Goal: Information Seeking & Learning: Learn about a topic

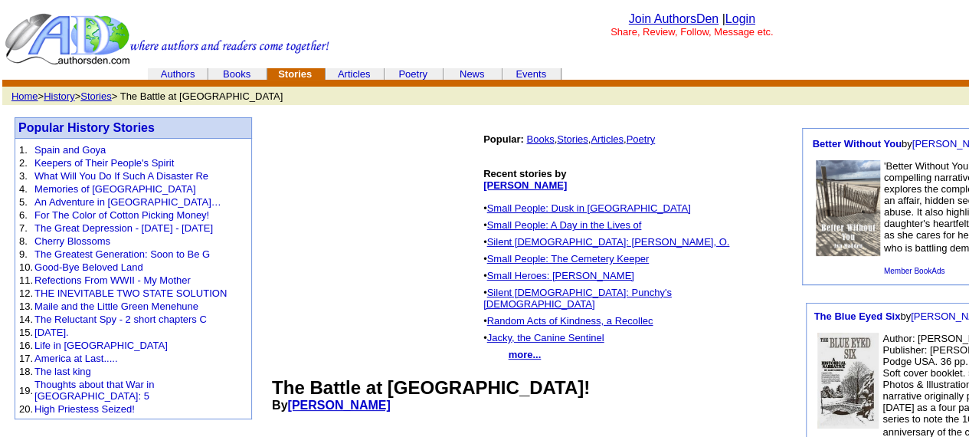
click at [490, 181] on link "[PERSON_NAME]" at bounding box center [525, 184] width 84 height 11
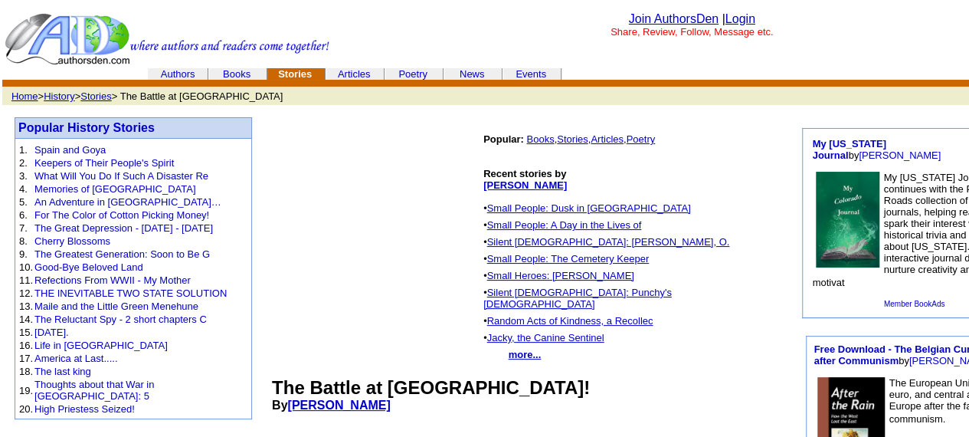
click at [909, 223] on font "My Colorado Journal continues with the Pambling Roads collection of US state jo…" at bounding box center [914, 230] width 204 height 116
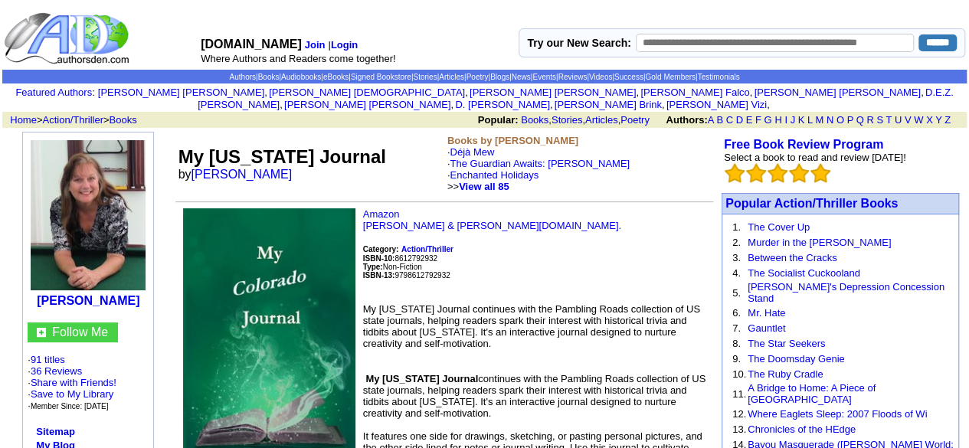
click at [442, 320] on font "My Colorado Journal continues with the Pambling Roads collection of US state jo…" at bounding box center [531, 326] width 337 height 46
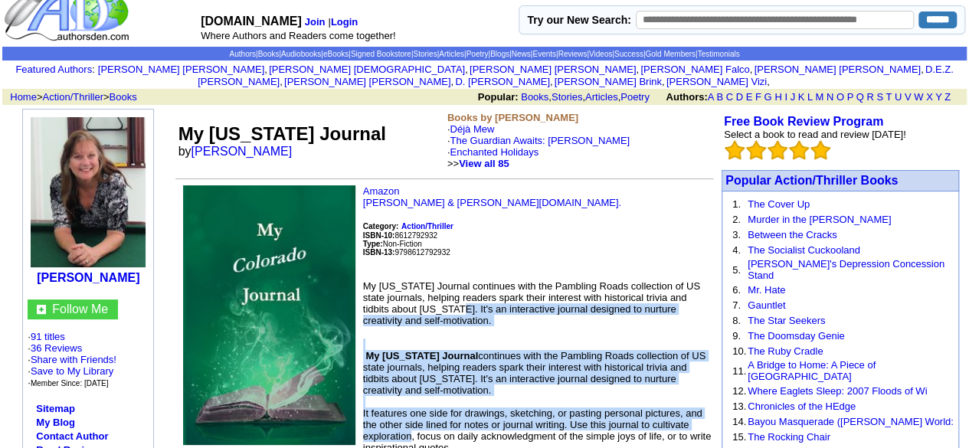
scroll to position [380, 0]
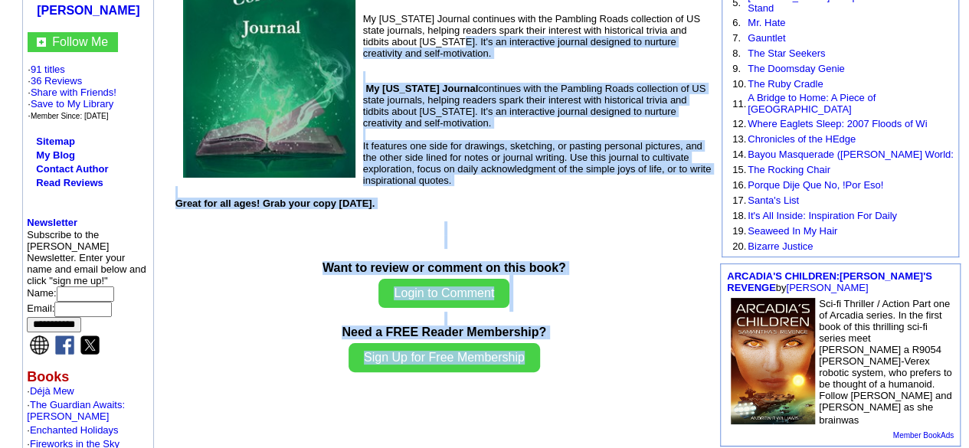
drag, startPoint x: 442, startPoint y: 320, endPoint x: 499, endPoint y: 484, distance: 173.7
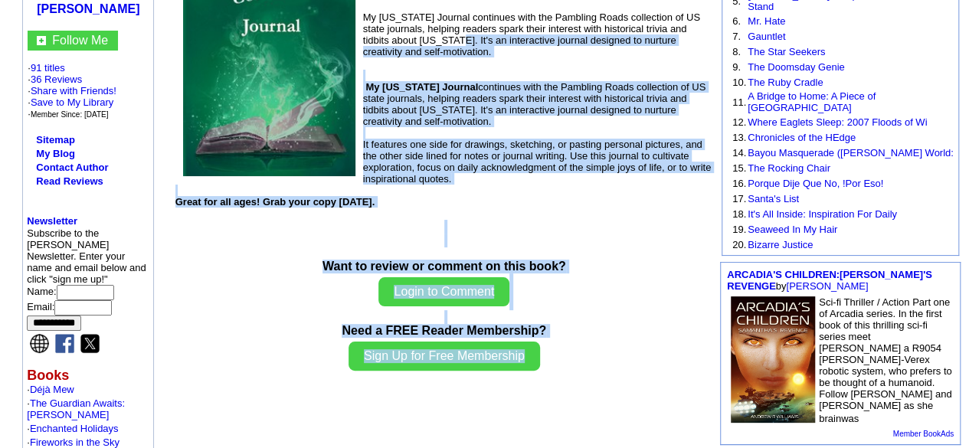
click at [499, 447] on html "AuthorsDen.com Join | Login Where Authors and Readers come together! Try our Ne…" at bounding box center [484, 329] width 969 height 1242
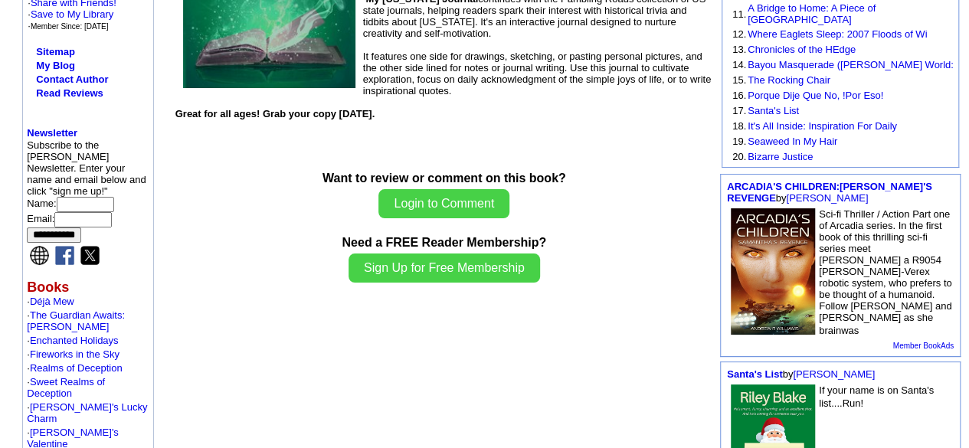
click at [568, 364] on td "My Colorado Journal by Pamela Ackerson Books by Pamela Ackerson · Déjà Mew · Th…" at bounding box center [444, 247] width 542 height 997
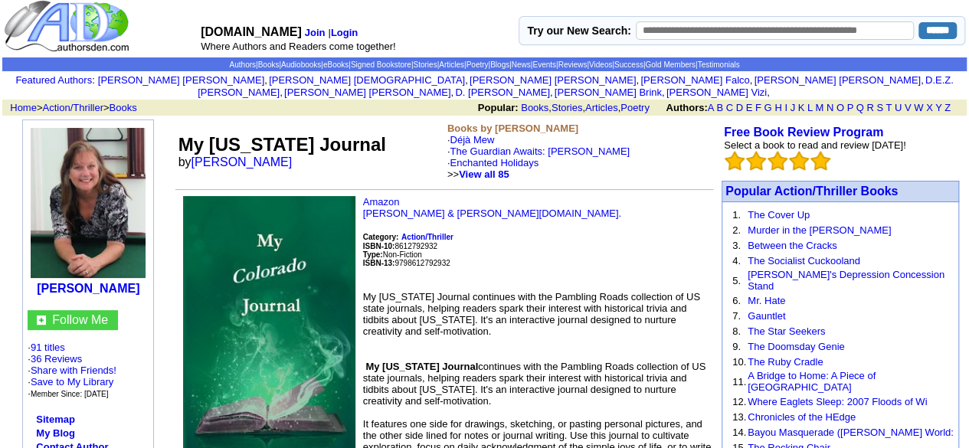
scroll to position [0, 0]
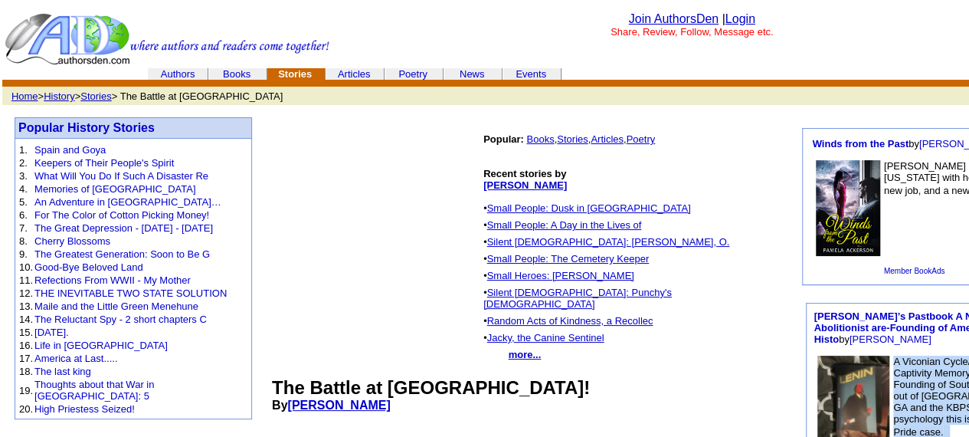
scroll to position [32, 84]
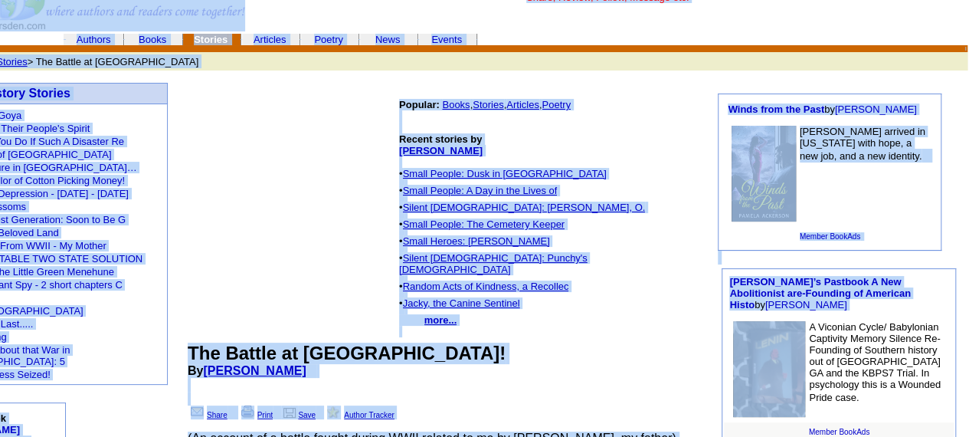
drag, startPoint x: 980, startPoint y: 444, endPoint x: 980, endPoint y: 427, distance: 16.9
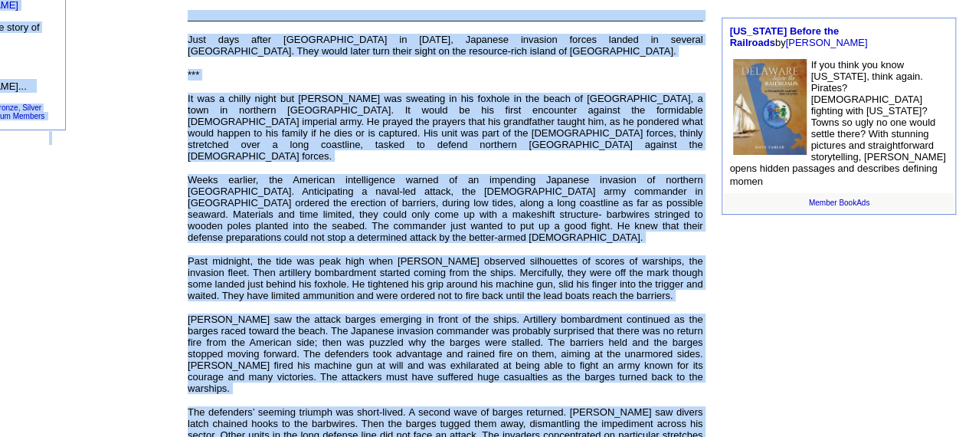
scroll to position [496, 84]
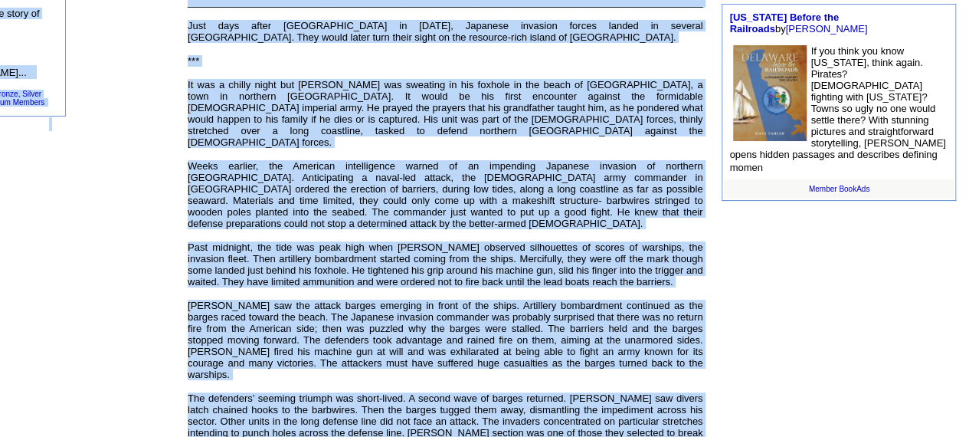
click at [891, 418] on td "Winds from the Past by Pamela Ackerson Larriane arrived in Florida with hope, a…" at bounding box center [838, 390] width 257 height 1531
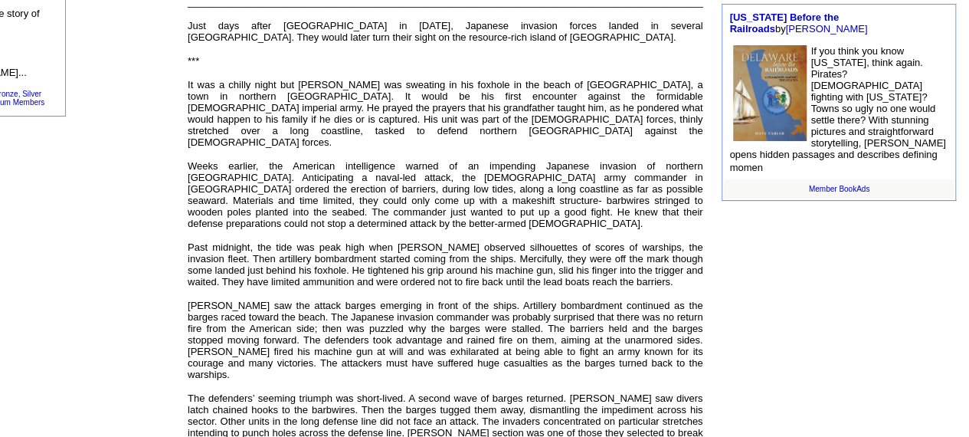
click at [199, 20] on font "Just days after Pearl Harbor in December 7, 1941, Japanese invasion forces land…" at bounding box center [445, 31] width 515 height 23
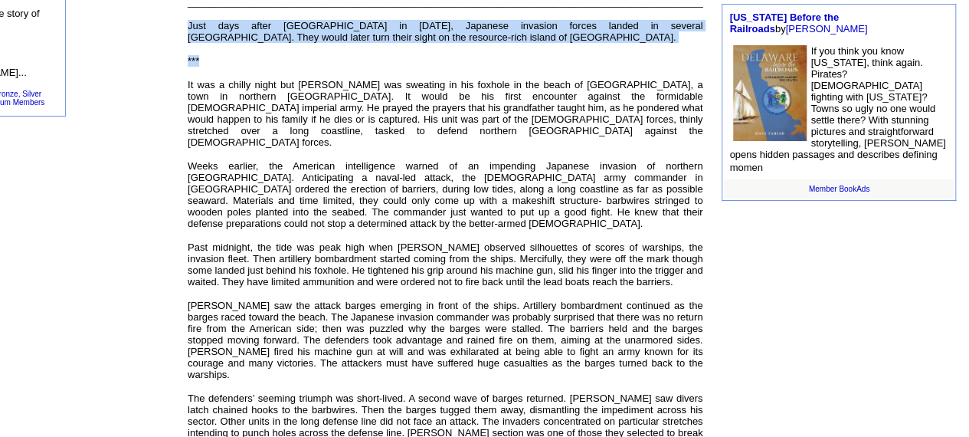
drag, startPoint x: 199, startPoint y: 8, endPoint x: 511, endPoint y: 35, distance: 312.9
click at [511, 35] on div "The Battle at Tagoloan! By Regino L Gonzales, Jr. Share Print Save Author Track…" at bounding box center [445, 432] width 515 height 1103
copy div "Just days after Pearl Harbor in December 7, 1941, Japanese invasion forces land…"
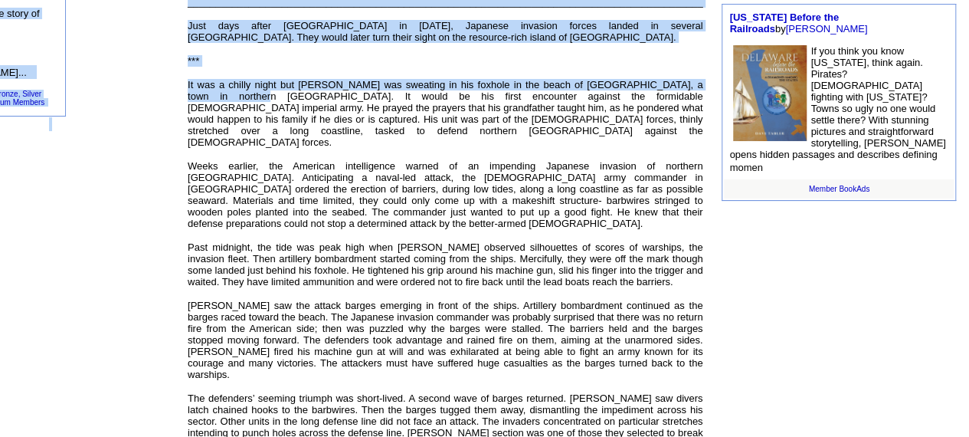
drag, startPoint x: 195, startPoint y: 77, endPoint x: 158, endPoint y: 77, distance: 36.8
click at [158, 77] on tbody "Popular History Stories 1. Spain and Goya 2. Keepers of Their People's Spirit 3…" at bounding box center [443, 382] width 1050 height 1546
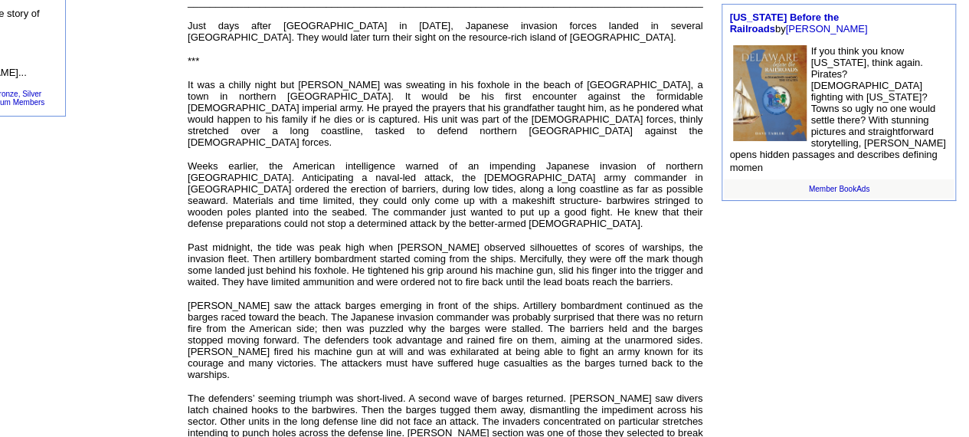
drag, startPoint x: 158, startPoint y: 77, endPoint x: 104, endPoint y: 133, distance: 76.9
click at [104, 133] on td "Popular History Stories 1. Spain and Goya 2. Keepers of Their People's Spirit 3…" at bounding box center [49, 382] width 262 height 1546
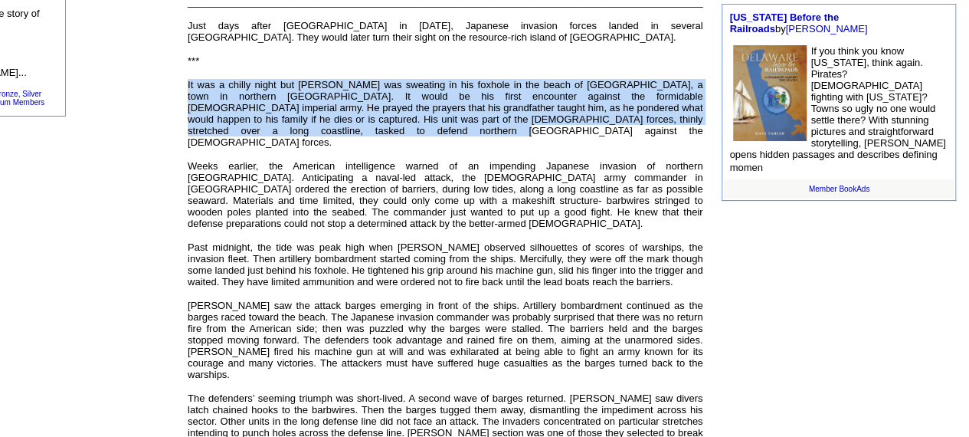
drag, startPoint x: 188, startPoint y: 68, endPoint x: 337, endPoint y: 120, distance: 158.2
click at [337, 120] on p "It was a chilly night but Regino was sweating in his foxhole in the beach of Ta…" at bounding box center [445, 113] width 515 height 69
copy font "It was a chilly night but Regino was sweating in his foxhole in the beach of Ta…"
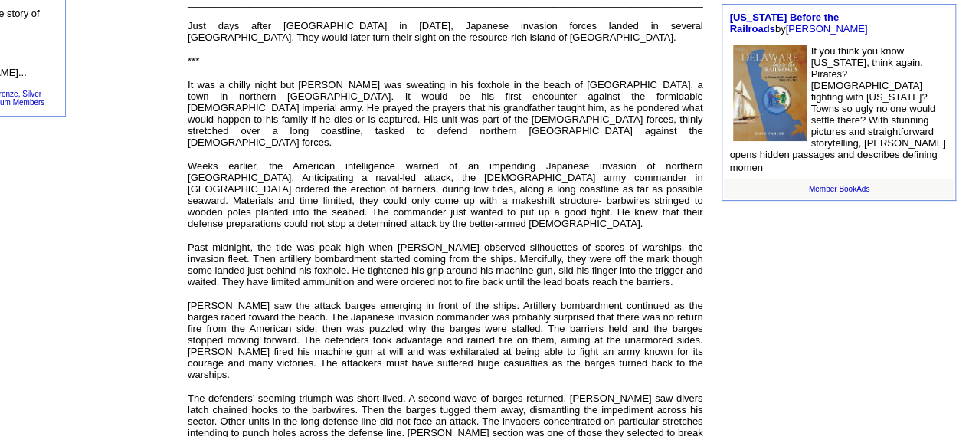
click at [77, 156] on td "Popular History Stories 1. Spain and Goya 2. Keepers of Their People's Spirit 3…" at bounding box center [49, 382] width 262 height 1546
click at [189, 160] on font "Weeks earlier, the American intelligence warned of an impending Japanese invasi…" at bounding box center [445, 194] width 515 height 69
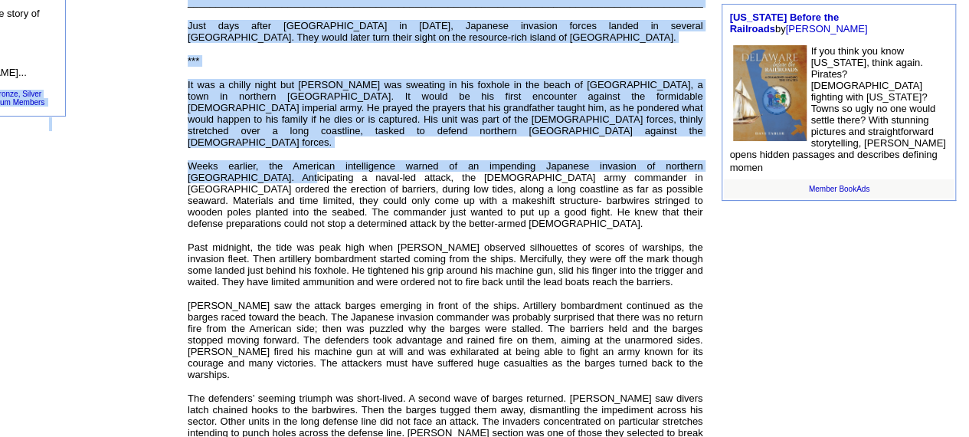
drag, startPoint x: 189, startPoint y: 156, endPoint x: 103, endPoint y: 185, distance: 91.1
click at [103, 185] on tbody "Popular History Stories 1. Spain and Goya 2. Keepers of Their People's Spirit 3…" at bounding box center [443, 382] width 1050 height 1546
click at [103, 185] on td "Popular History Stories 1. Spain and Goya 2. Keepers of Their People's Spirit 3…" at bounding box center [49, 382] width 262 height 1546
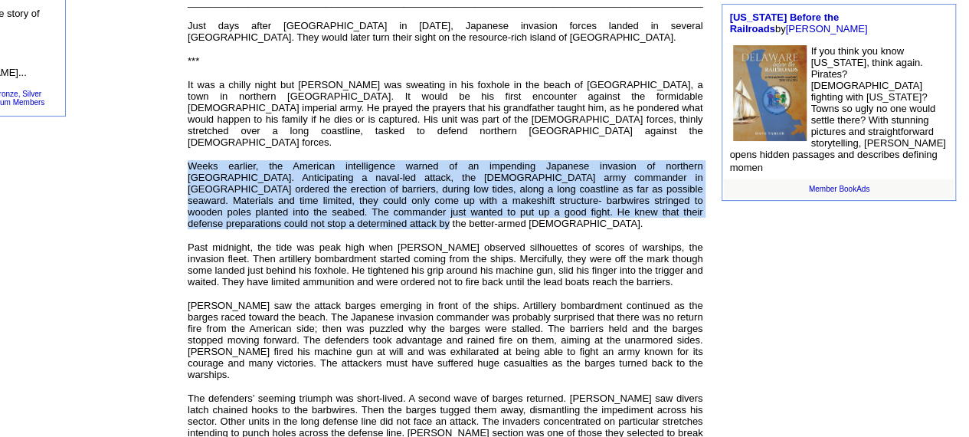
drag, startPoint x: 185, startPoint y: 139, endPoint x: 336, endPoint y: 205, distance: 164.7
click at [336, 205] on td "Popular: Books , Stories , Articles , Poetry Recent stories by Regino L Gonzale…" at bounding box center [445, 390] width 530 height 1531
copy font "Weeks earlier, the American intelligence warned of an impending Japanese invasi…"
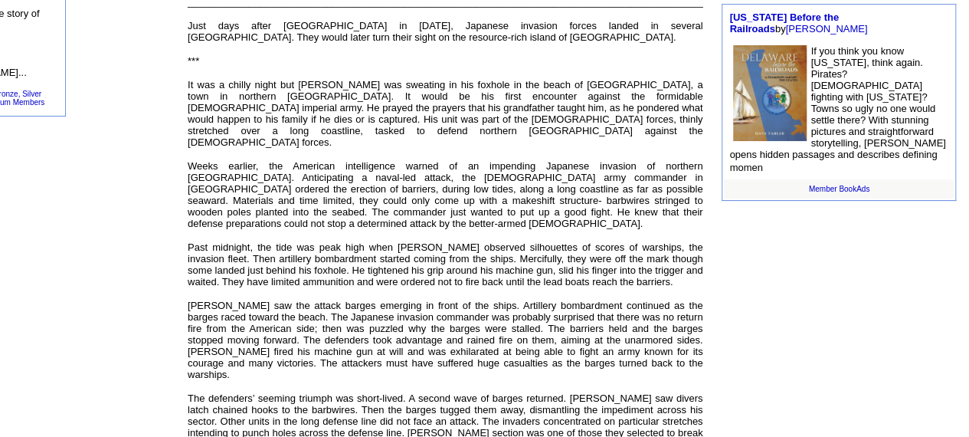
click at [82, 228] on td "Popular History Stories 1. Spain and Goya 2. Keepers of Their People's Spirit 3…" at bounding box center [49, 382] width 262 height 1546
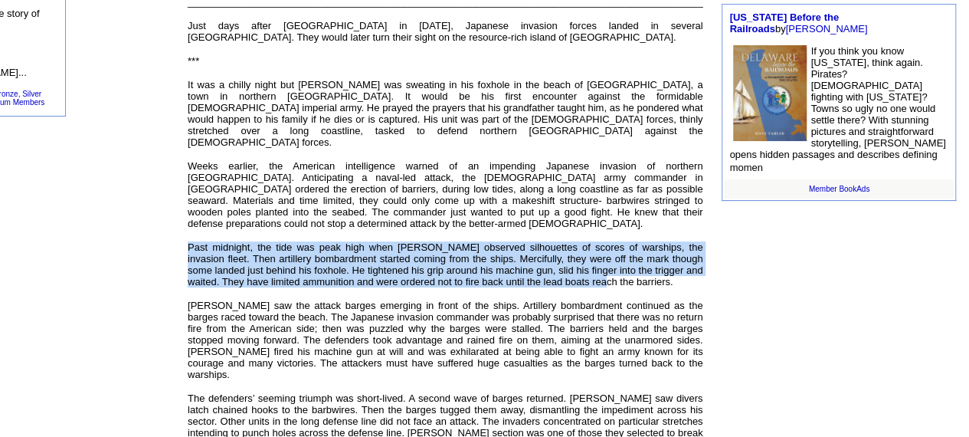
drag, startPoint x: 188, startPoint y: 224, endPoint x: 580, endPoint y: 257, distance: 393.6
click at [580, 257] on font "Past midnight, the tide was peak high when Regino observed silhouettes of score…" at bounding box center [445, 264] width 515 height 46
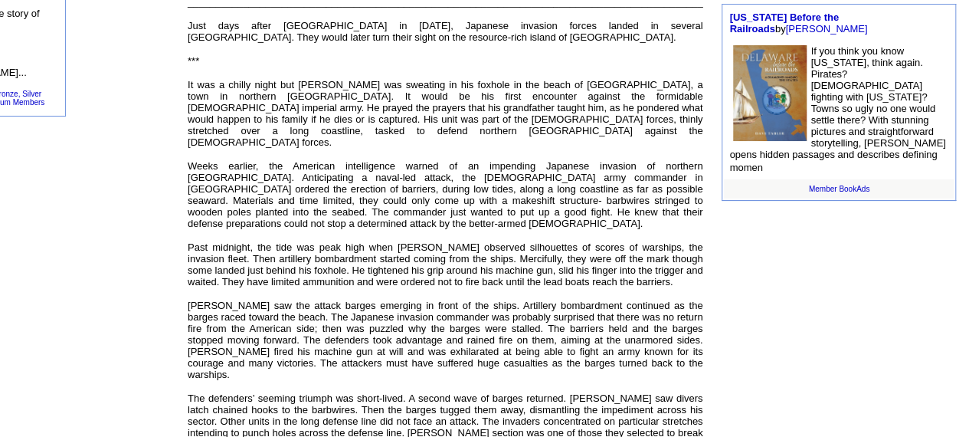
click at [631, 257] on p "Past midnight, the tide was peak high when Regino observed silhouettes of score…" at bounding box center [445, 264] width 515 height 46
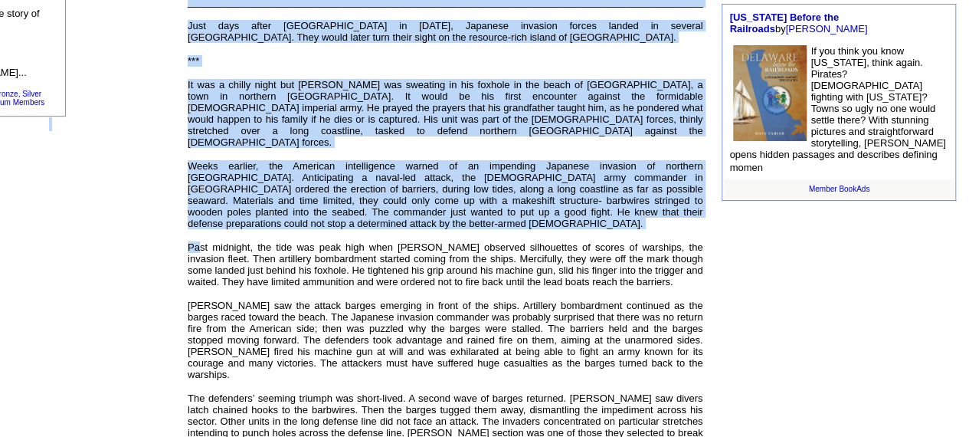
drag, startPoint x: 200, startPoint y: 221, endPoint x: 64, endPoint y: 246, distance: 138.5
click at [64, 246] on tbody "Popular History Stories 1. Spain and Goya 2. Keepers of Their People's Spirit 3…" at bounding box center [443, 382] width 1050 height 1546
click at [64, 246] on td "Popular History Stories 1. Spain and Goya 2. Keepers of Their People's Spirit 3…" at bounding box center [49, 382] width 262 height 1546
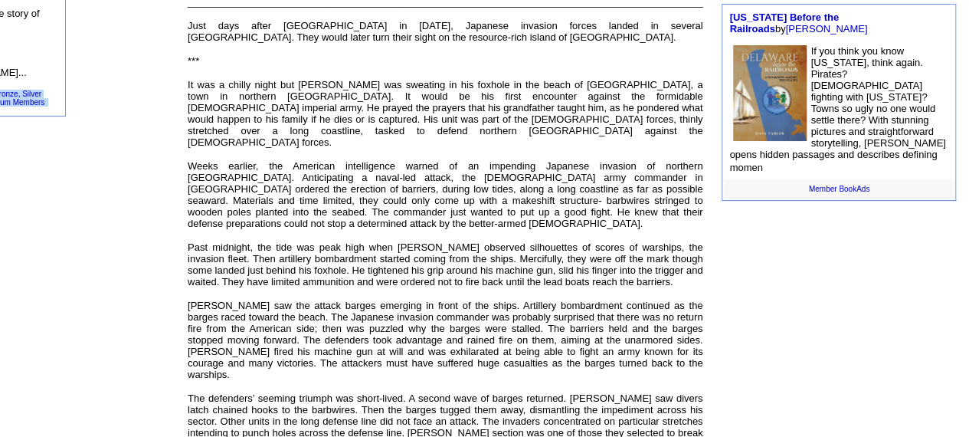
click at [64, 246] on td "Popular History Stories 1. Spain and Goya 2. Keepers of Their People's Spirit 3…" at bounding box center [49, 382] width 262 height 1546
drag, startPoint x: 64, startPoint y: 246, endPoint x: 49, endPoint y: 232, distance: 20.0
click at [49, 232] on td "Popular History Stories 1. Spain and Goya 2. Keepers of Their People's Spirit 3…" at bounding box center [49, 382] width 262 height 1546
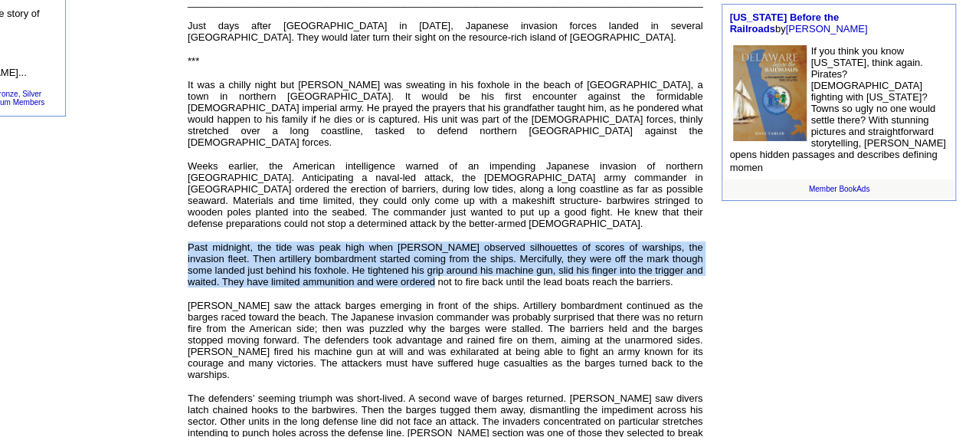
drag, startPoint x: 182, startPoint y: 217, endPoint x: 401, endPoint y: 255, distance: 222.4
click at [401, 255] on td "Popular: Books , Stories , Articles , Poetry Recent stories by Regino L Gonzale…" at bounding box center [445, 390] width 530 height 1531
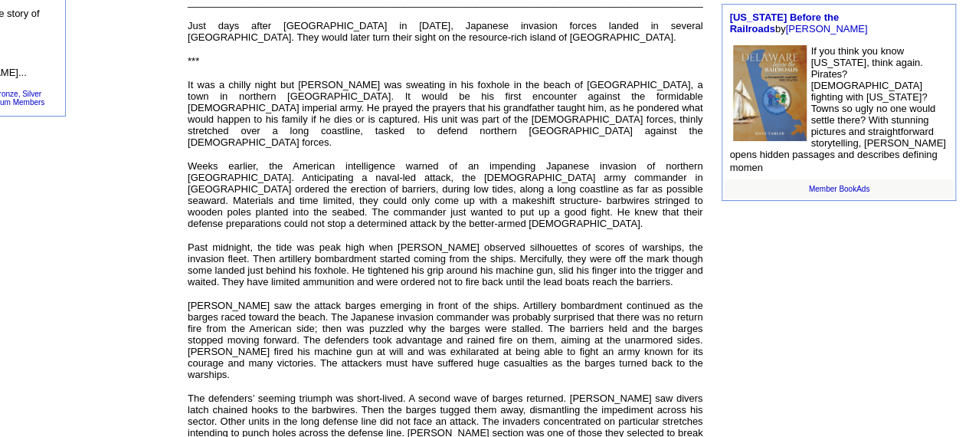
click at [115, 288] on td "Popular History Stories 1. Spain and Goya 2. Keepers of Their People's Spirit 3…" at bounding box center [49, 382] width 262 height 1546
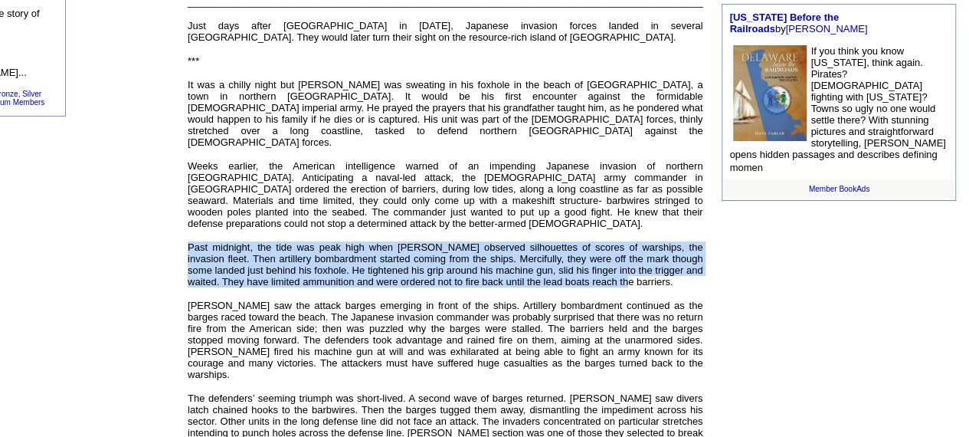
drag, startPoint x: 187, startPoint y: 215, endPoint x: 601, endPoint y: 261, distance: 416.2
click at [601, 261] on div "The Battle at Tagoloan! By Regino L Gonzales, Jr. Share Print Save Author Track…" at bounding box center [445, 432] width 515 height 1103
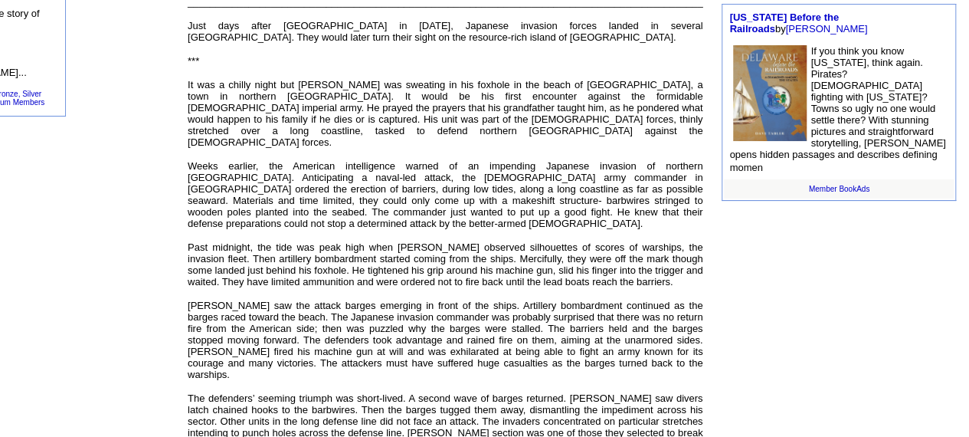
drag, startPoint x: 148, startPoint y: 249, endPoint x: 91, endPoint y: 238, distance: 57.7
click at [91, 238] on td "Popular History Stories 1. Spain and Goya 2. Keepers of Their People's Spirit 3…" at bounding box center [49, 382] width 262 height 1546
drag, startPoint x: 178, startPoint y: 228, endPoint x: 133, endPoint y: 243, distance: 47.7
click at [133, 243] on td "Popular History Stories 1. Spain and Goya 2. Keepers of Their People's Spirit 3…" at bounding box center [49, 382] width 262 height 1546
drag, startPoint x: 133, startPoint y: 243, endPoint x: 84, endPoint y: 215, distance: 55.6
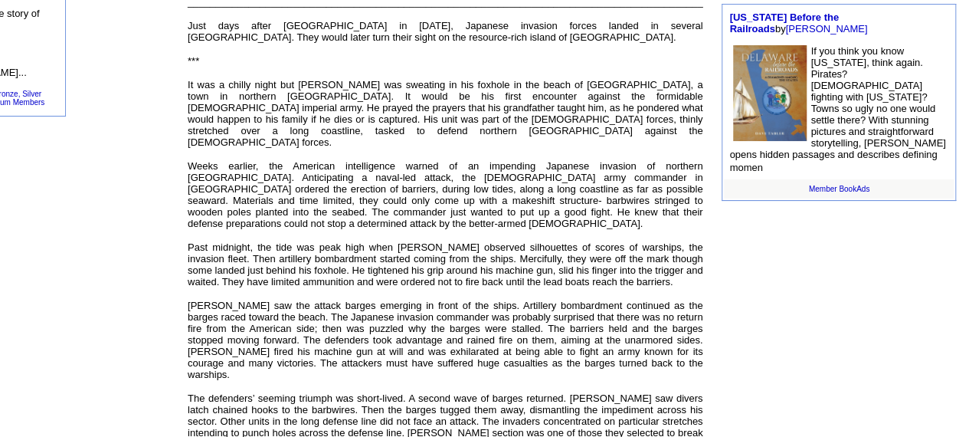
click at [84, 215] on td "Popular History Stories 1. Spain and Goya 2. Keepers of Their People's Spirit 3…" at bounding box center [49, 382] width 262 height 1546
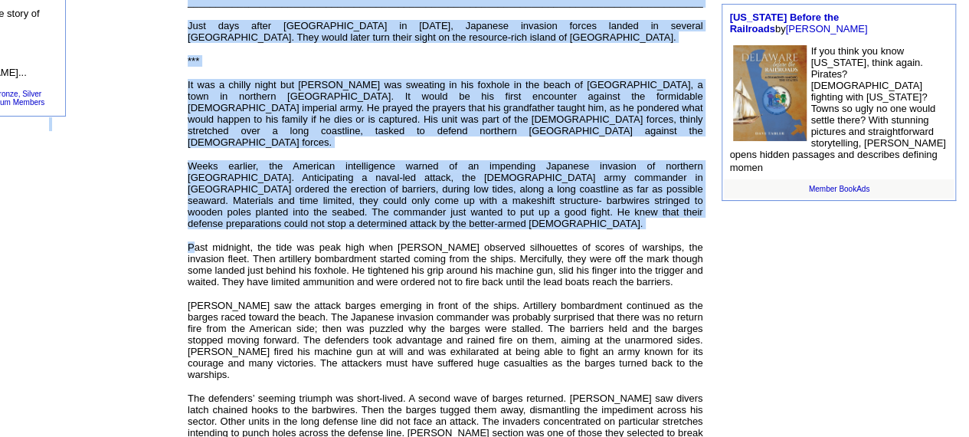
drag, startPoint x: 190, startPoint y: 224, endPoint x: 84, endPoint y: 238, distance: 107.4
click at [84, 238] on tbody "Popular History Stories 1. Spain and Goya 2. Keepers of Their People's Spirit 3…" at bounding box center [443, 382] width 1050 height 1546
click at [175, 211] on td "Popular History Stories 1. Spain and Goya 2. Keepers of Their People's Spirit 3…" at bounding box center [49, 382] width 262 height 1546
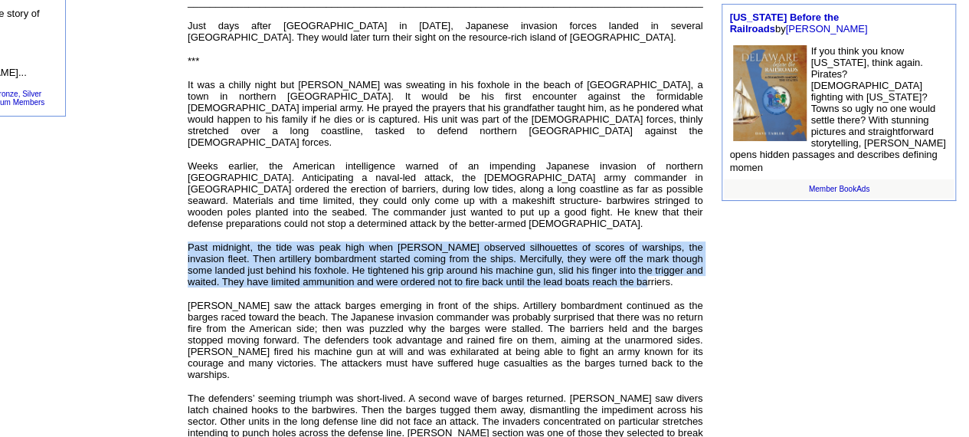
drag, startPoint x: 187, startPoint y: 221, endPoint x: 632, endPoint y: 263, distance: 447.0
click at [632, 263] on p "Past midnight, the tide was peak high when Regino observed silhouettes of score…" at bounding box center [445, 264] width 515 height 46
copy font "Past midnight, the tide was peak high when Regino observed silhouettes of score…"
click at [632, 263] on p "Past midnight, the tide was peak high when Regino observed silhouettes of score…" at bounding box center [445, 264] width 515 height 46
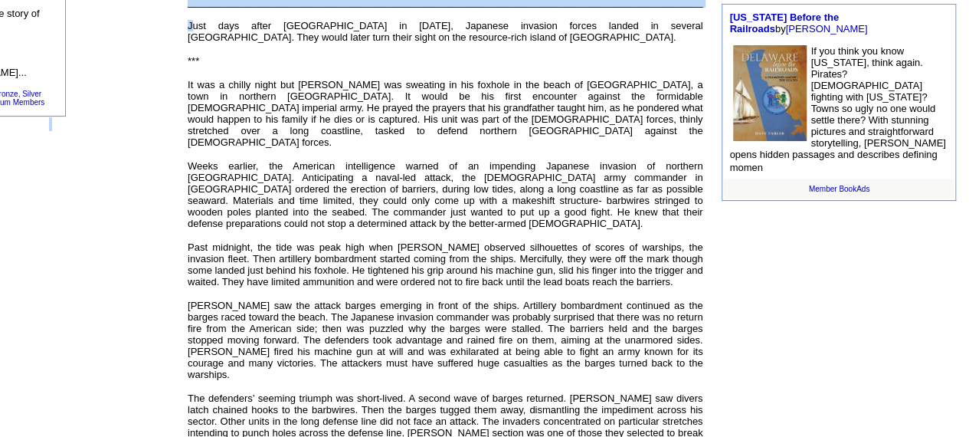
scroll to position [496, 64]
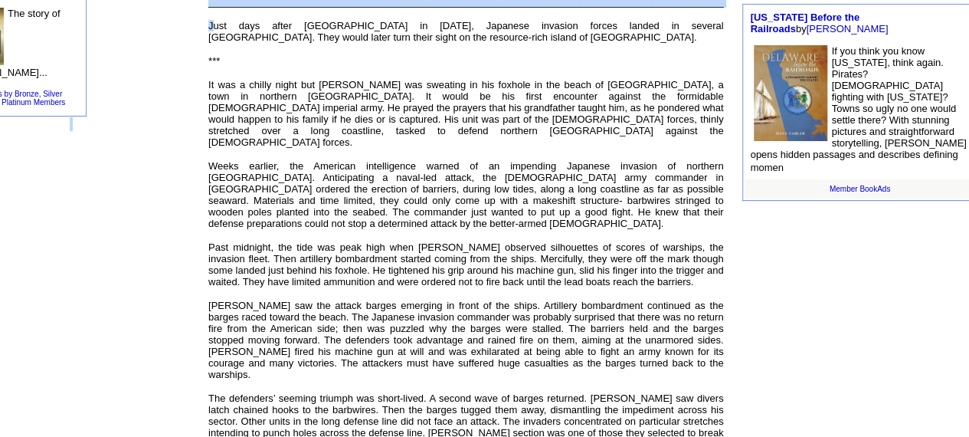
drag, startPoint x: 190, startPoint y: 11, endPoint x: 6, endPoint y: 111, distance: 209.5
click at [6, 111] on tbody "Popular History Stories 1. Spain and Goya 2. Keepers of Their People's Spirit 3…" at bounding box center [464, 382] width 1050 height 1546
click at [6, 111] on td "Popular History Stories 1. Spain and Goya 2. Keepers of Their People's Spirit 3…" at bounding box center [70, 382] width 262 height 1546
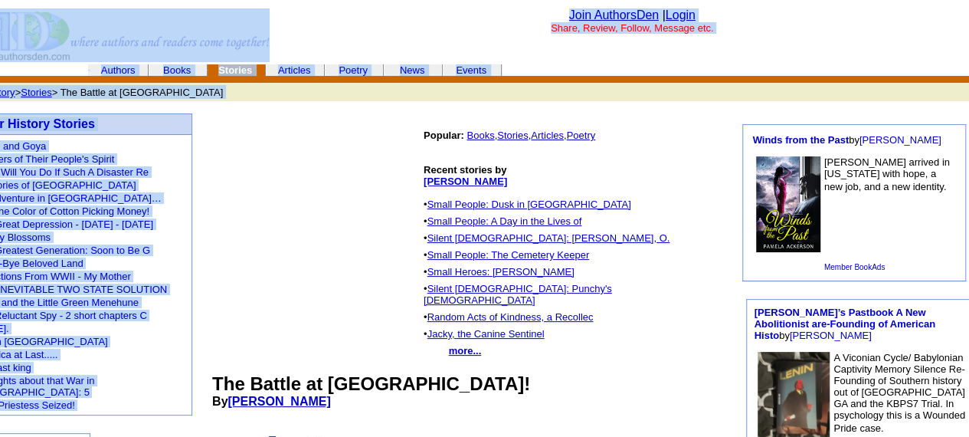
scroll to position [0, 60]
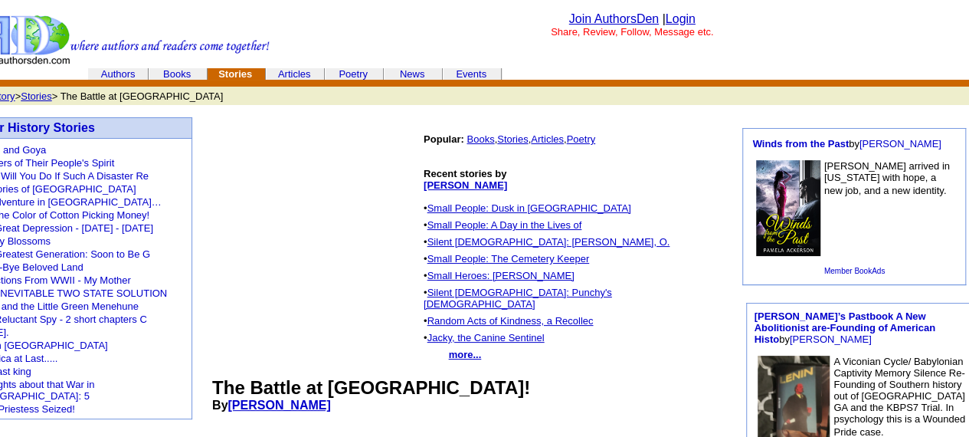
drag, startPoint x: 6, startPoint y: 111, endPoint x: 415, endPoint y: 163, distance: 412.4
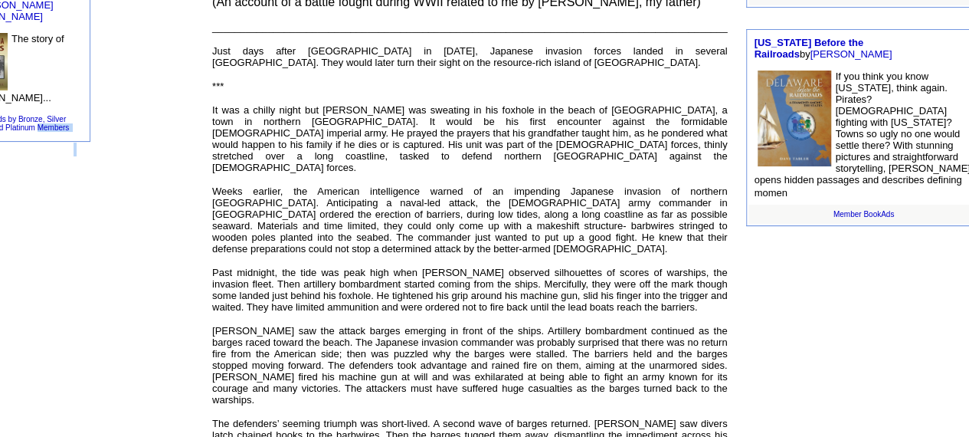
scroll to position [480, 60]
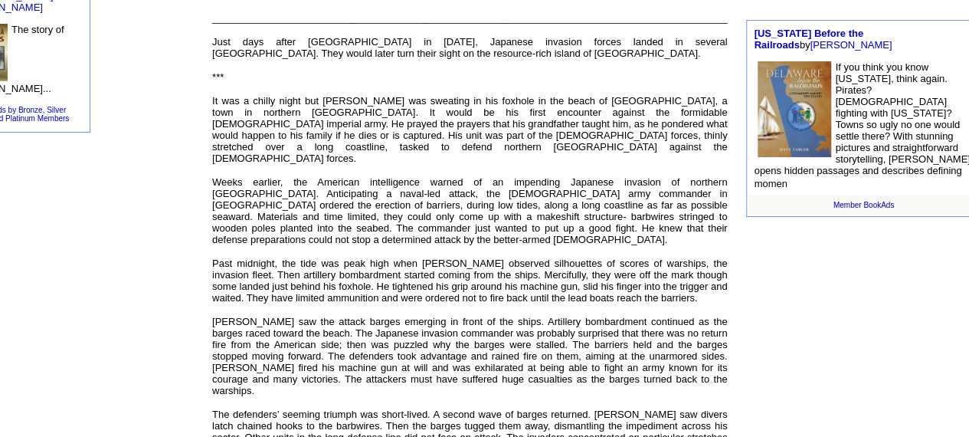
click at [213, 36] on font "Just days after Pearl Harbor in December 7, 1941, Japanese invasion forces land…" at bounding box center [469, 47] width 515 height 23
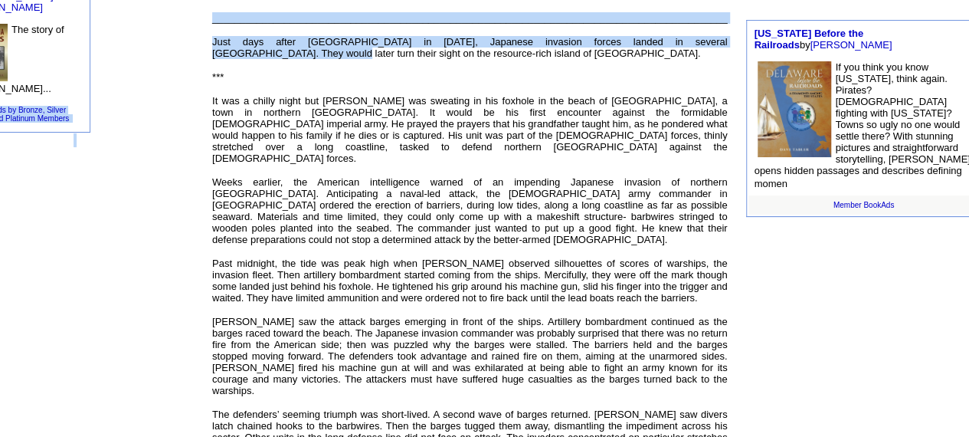
drag, startPoint x: 213, startPoint y: 31, endPoint x: 182, endPoint y: 82, distance: 59.1
click at [182, 82] on tbody "Popular History Stories 1. Spain and Goya 2. Keepers of Their People's Spirit 3…" at bounding box center [468, 398] width 1050 height 1546
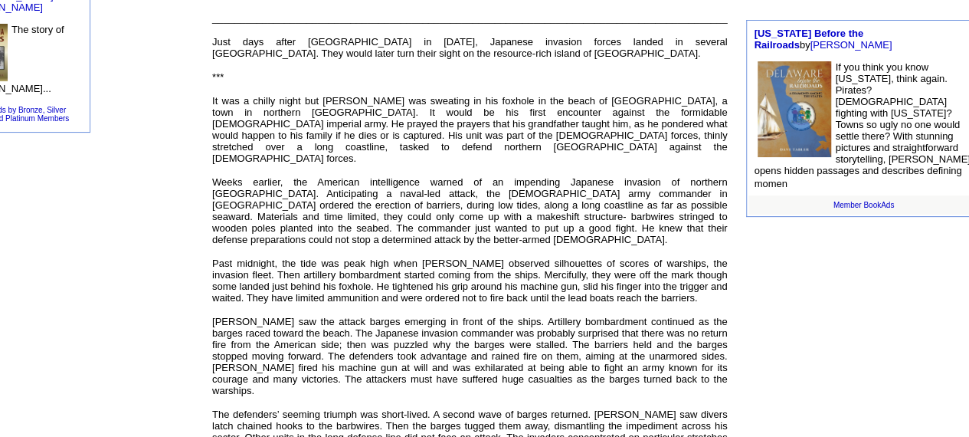
click at [47, 281] on td "Popular History Stories 1. Spain and Goya 2. Keepers of Their People's Spirit 3…" at bounding box center [74, 398] width 262 height 1546
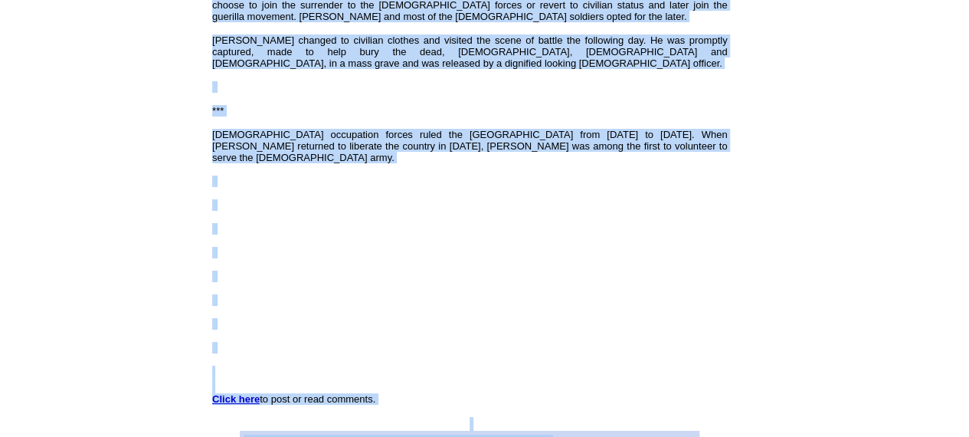
scroll to position [1297, 60]
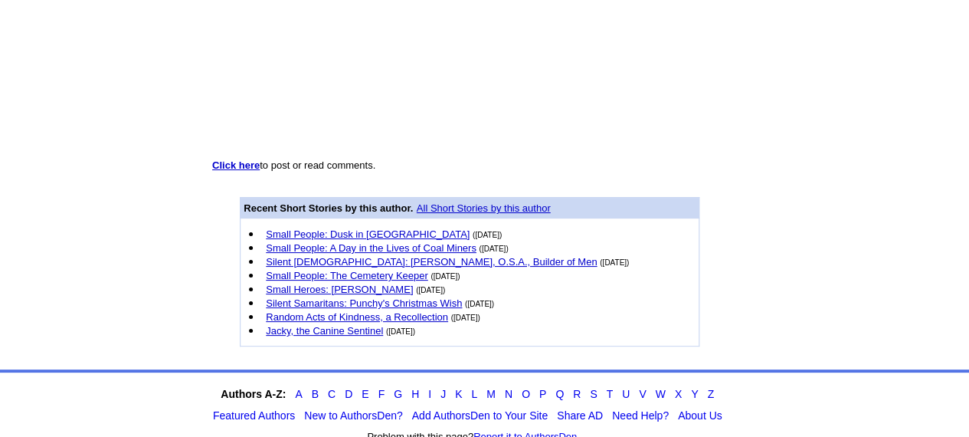
drag, startPoint x: 210, startPoint y: 21, endPoint x: 404, endPoint y: 484, distance: 502.4
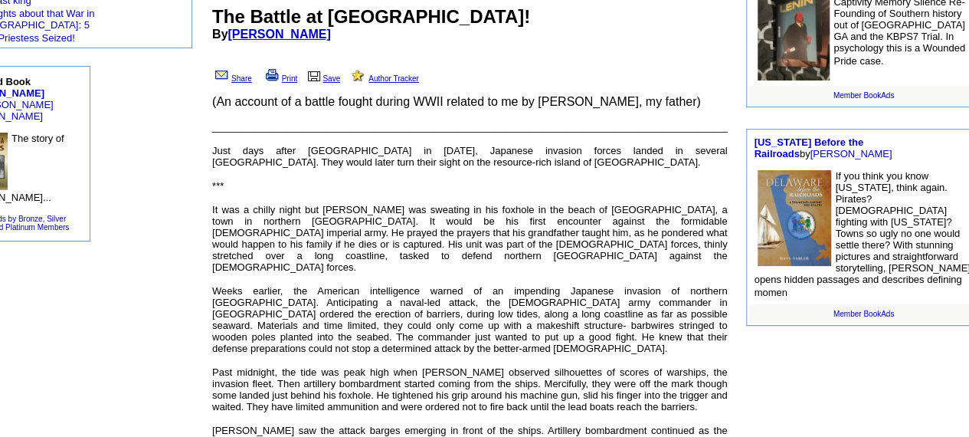
scroll to position [368, 60]
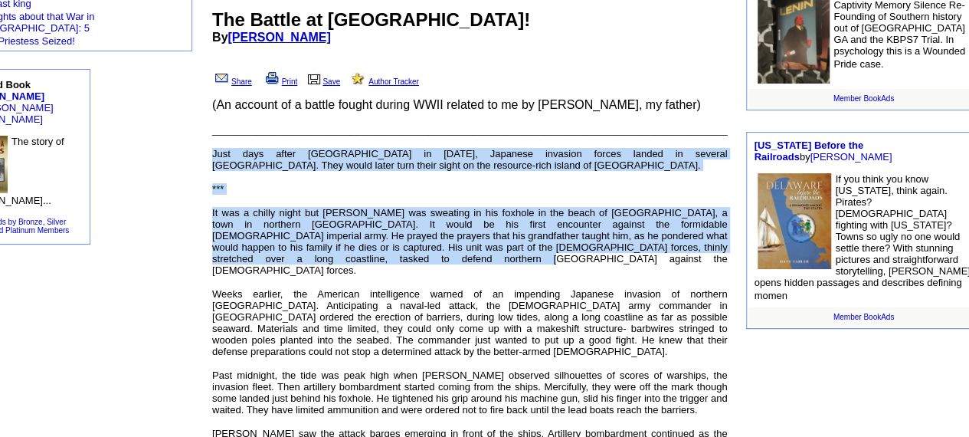
drag, startPoint x: 208, startPoint y: 141, endPoint x: 355, endPoint y: 241, distance: 178.3
copy div "Just days after Pearl Harbor in December 7, 1941, Japanese invasion forces land…"
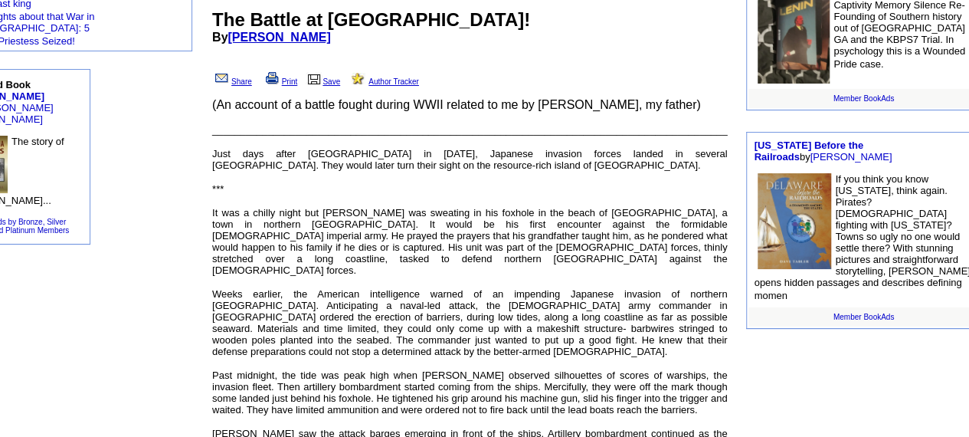
click at [212, 148] on font "Just days after Pearl Harbor in December 7, 1941, Japanese invasion forces land…" at bounding box center [469, 159] width 515 height 23
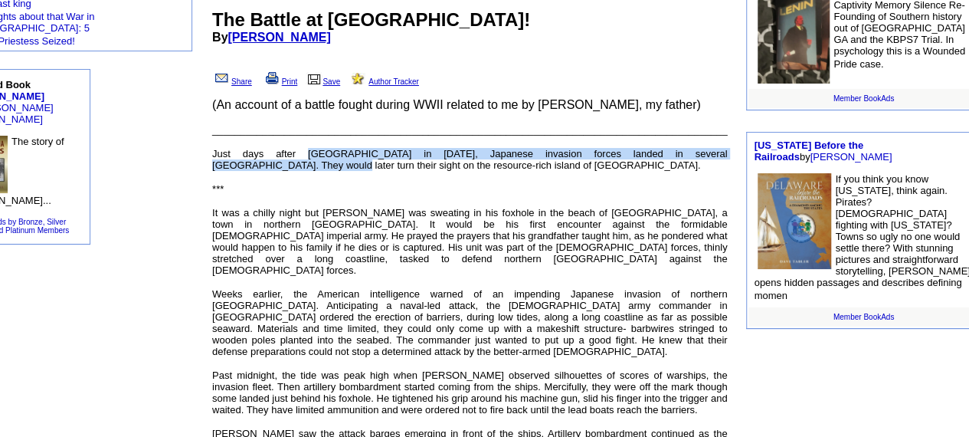
drag, startPoint x: 212, startPoint y: 146, endPoint x: 237, endPoint y: 152, distance: 25.8
click at [237, 152] on font "Just days after Pearl Harbor in December 7, 1941, Japanese invasion forces land…" at bounding box center [469, 159] width 515 height 23
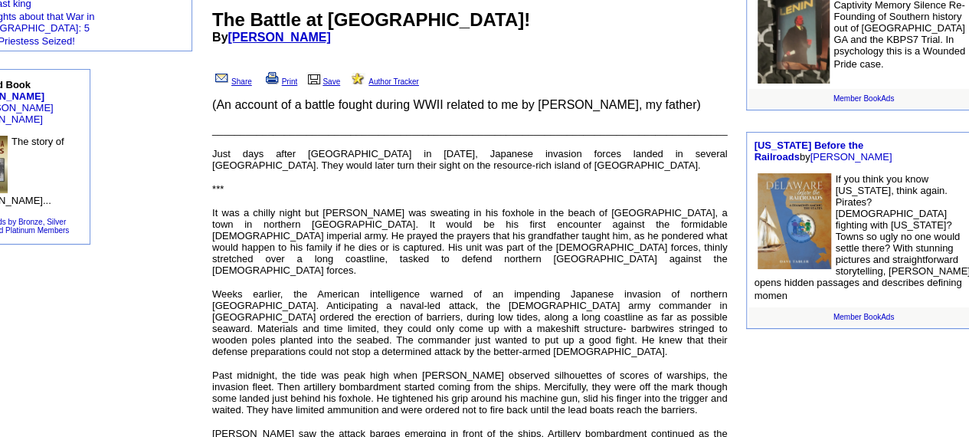
drag, startPoint x: 177, startPoint y: 171, endPoint x: 113, endPoint y: 188, distance: 65.8
drag, startPoint x: 113, startPoint y: 188, endPoint x: 104, endPoint y: 167, distance: 22.6
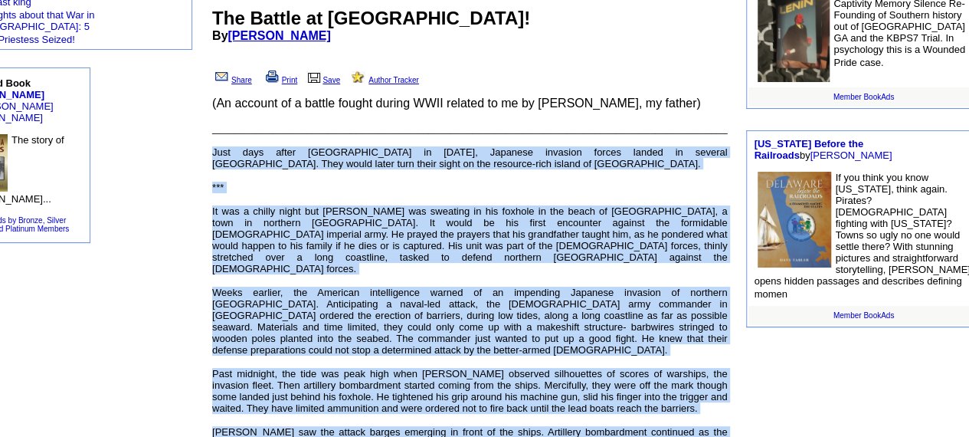
scroll to position [403, 60]
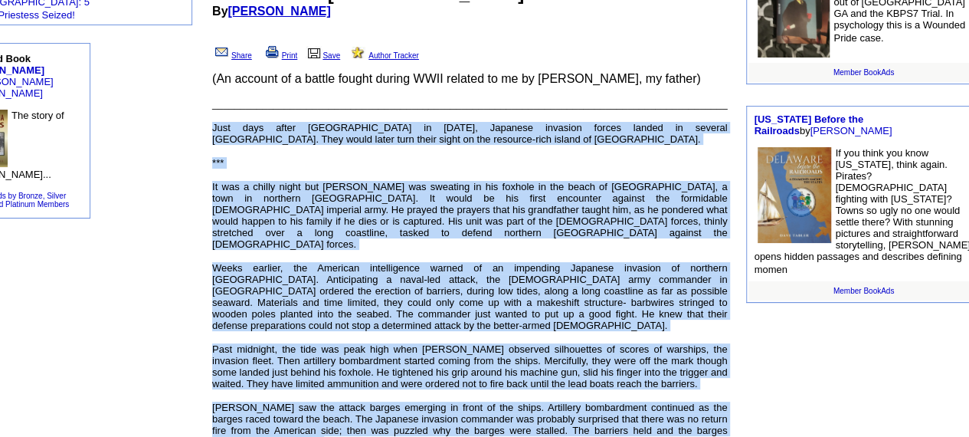
drag, startPoint x: 208, startPoint y: 136, endPoint x: 284, endPoint y: 439, distance: 312.0
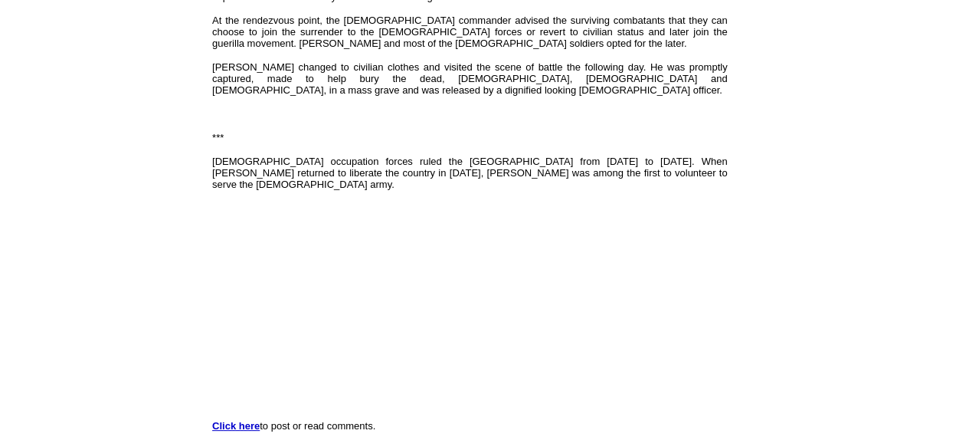
scroll to position [1297, 60]
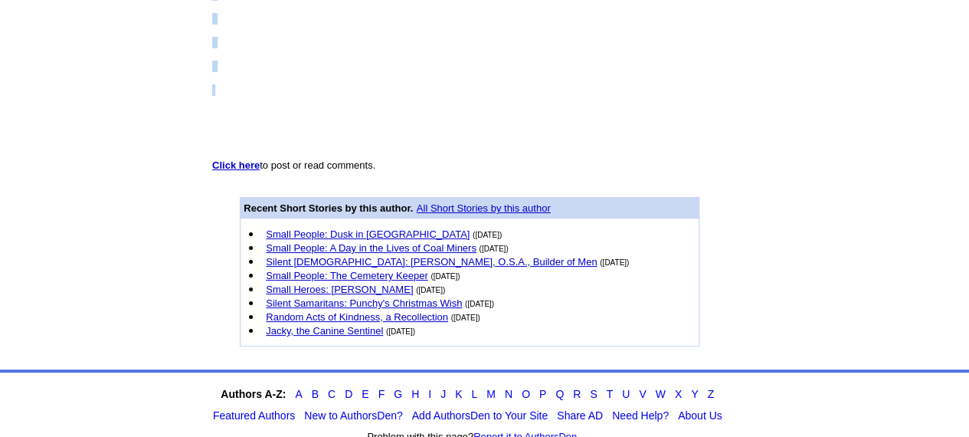
drag, startPoint x: 211, startPoint y: 13, endPoint x: 420, endPoint y: 21, distance: 208.5
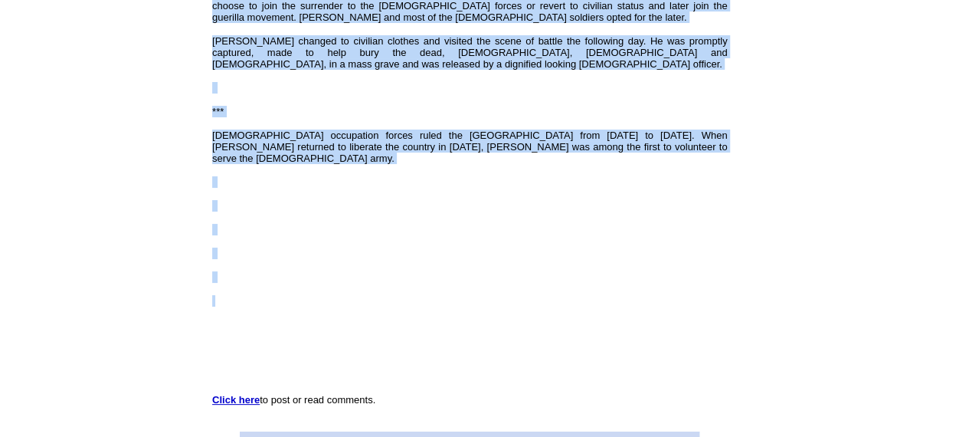
scroll to position [1052, 60]
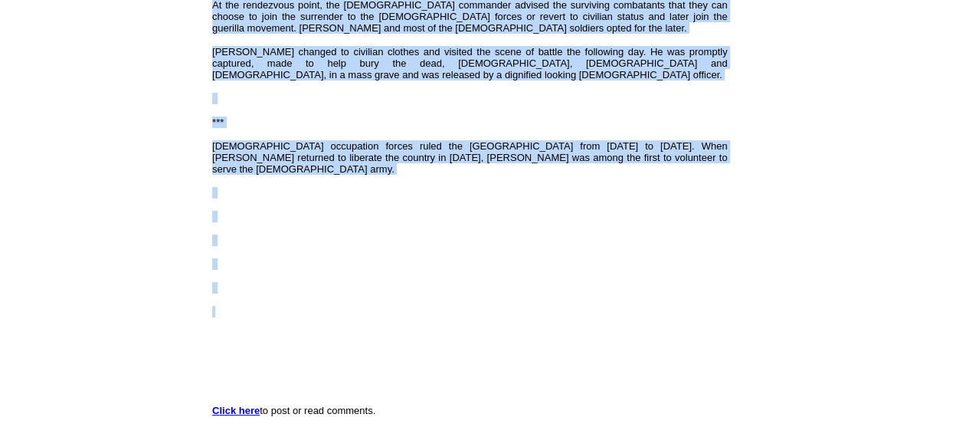
click at [271, 306] on p at bounding box center [469, 311] width 515 height 11
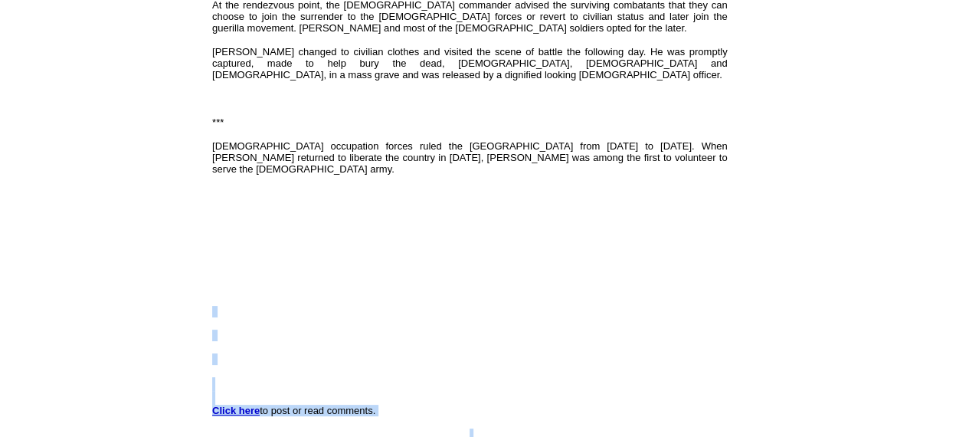
drag, startPoint x: 271, startPoint y: 266, endPoint x: 890, endPoint y: 125, distance: 634.8
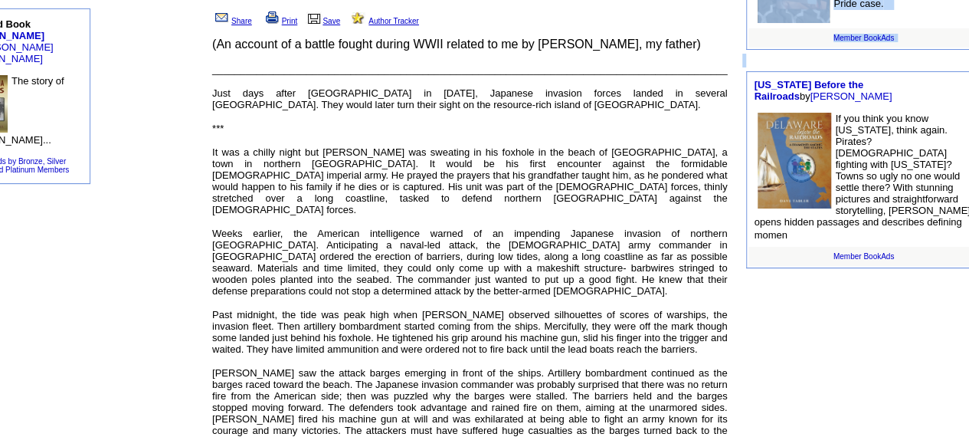
scroll to position [388, 60]
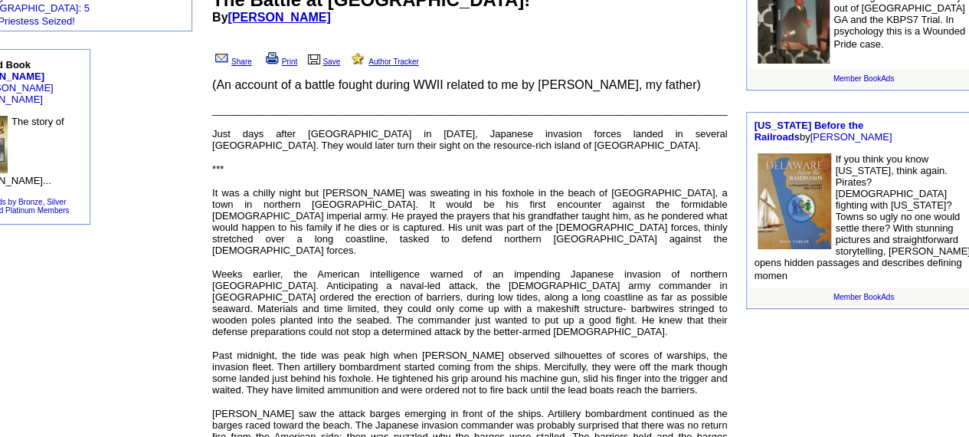
click at [863, 293] on link "Member BookAds" at bounding box center [863, 297] width 61 height 8
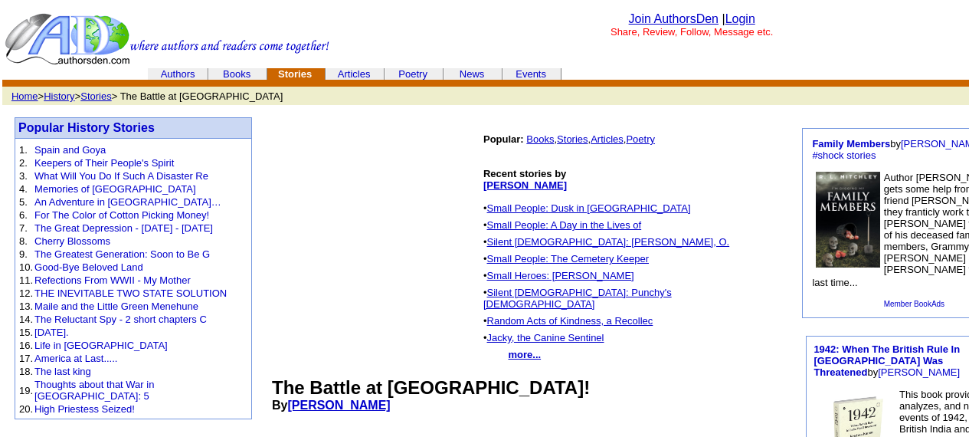
scroll to position [388, 60]
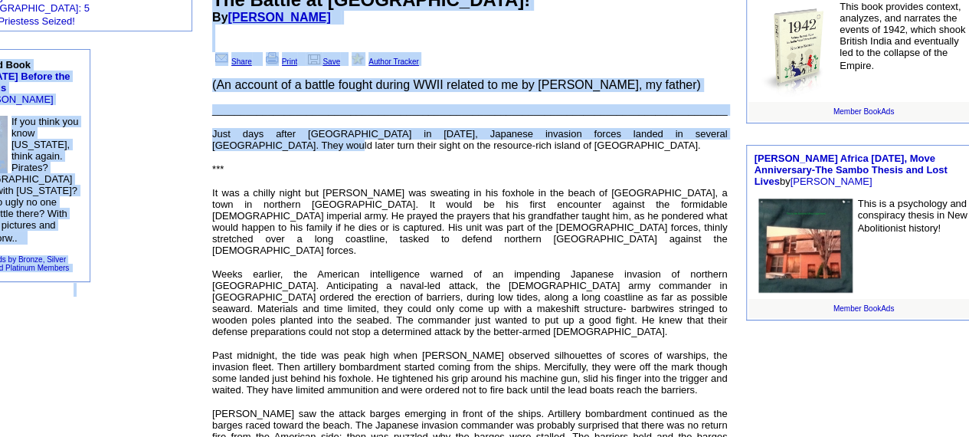
drag, startPoint x: 220, startPoint y: 128, endPoint x: 172, endPoint y: 176, distance: 68.3
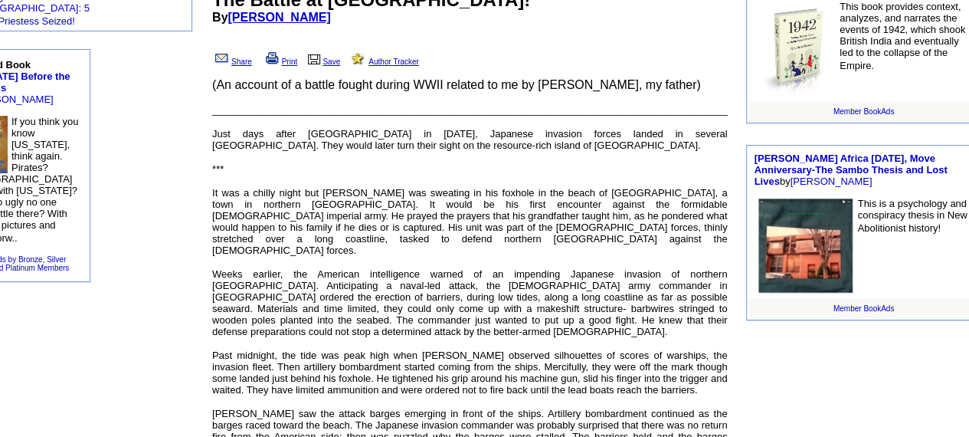
click at [172, 176] on td "Popular History Stories 1. Spain and Goya 2. Keepers of Their People's Spirit 3…" at bounding box center [73, 4] width 247 height 558
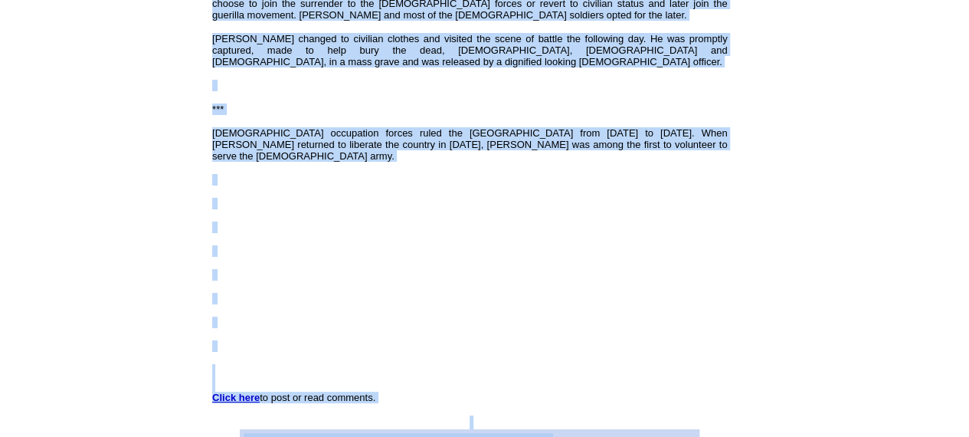
scroll to position [1297, 60]
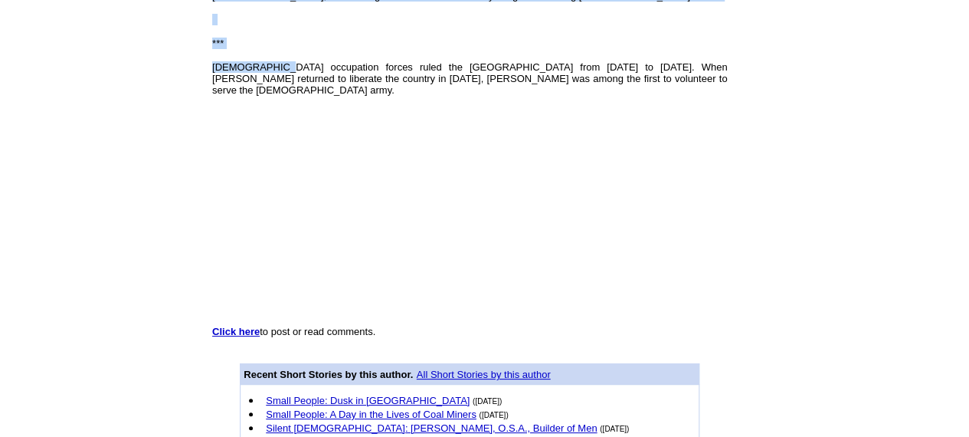
drag, startPoint x: 205, startPoint y: 122, endPoint x: 277, endPoint y: -28, distance: 165.8
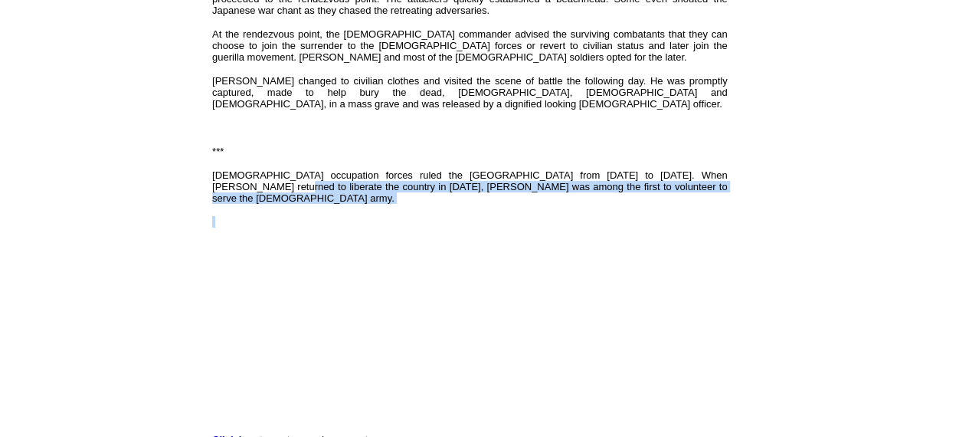
drag, startPoint x: 208, startPoint y: 141, endPoint x: 450, endPoint y: 182, distance: 244.8
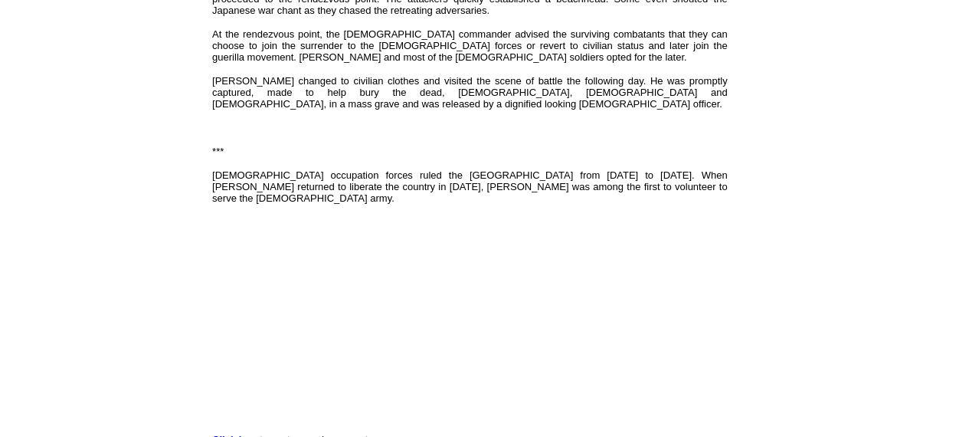
click at [275, 75] on font "Regino changed to civilian clothes and visited the scene of battle the followin…" at bounding box center [469, 92] width 515 height 34
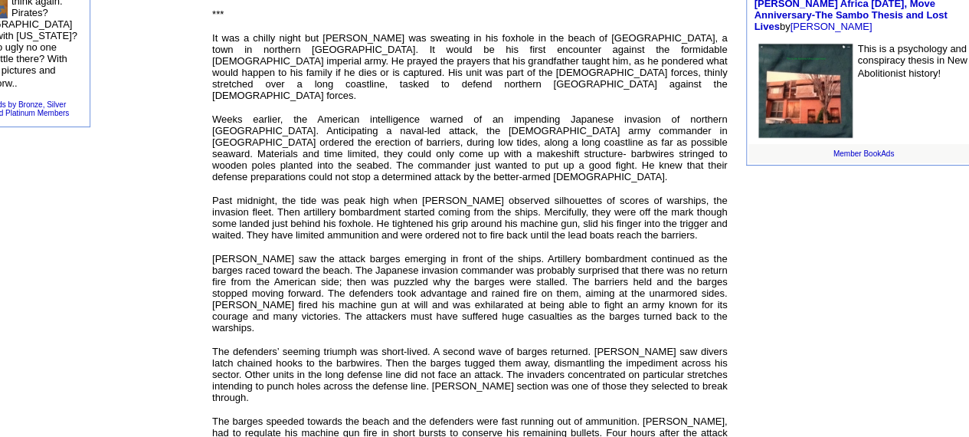
scroll to position [502, 60]
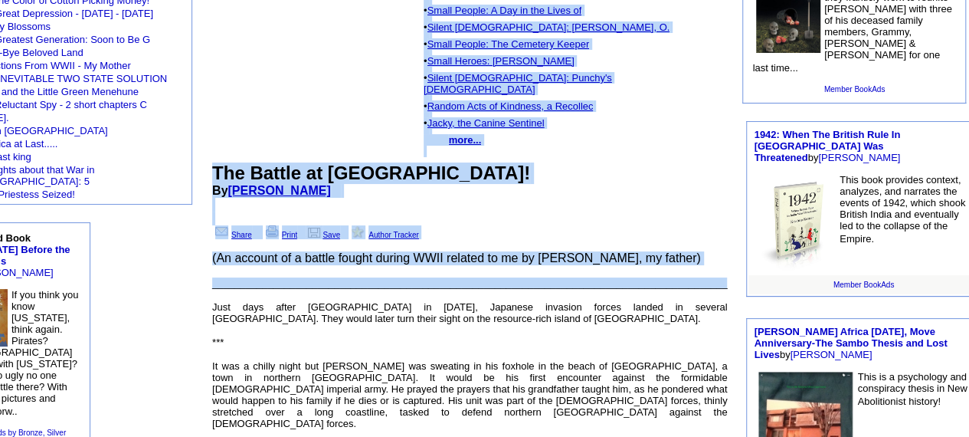
drag, startPoint x: 207, startPoint y: 5, endPoint x: 224, endPoint y: 3, distance: 17.0
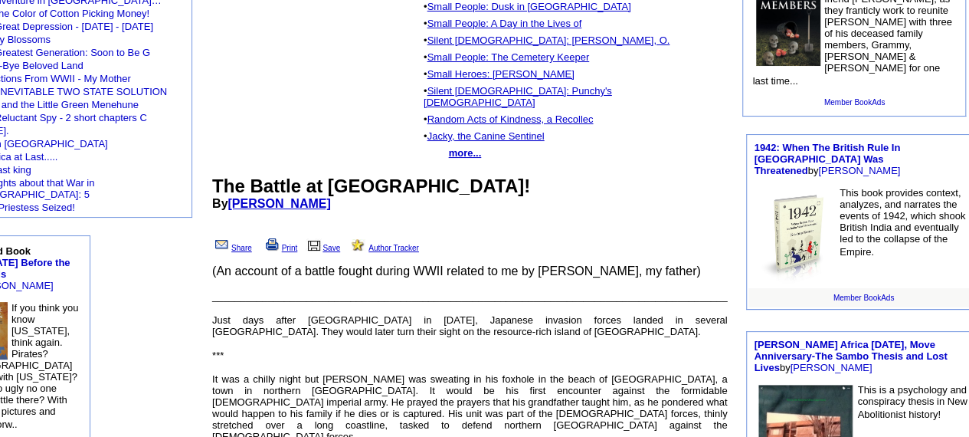
click at [153, 370] on td "Popular History Stories 1. Spain and Goya 2. Keepers of Their People's Spirit 3…" at bounding box center [73, 190] width 247 height 558
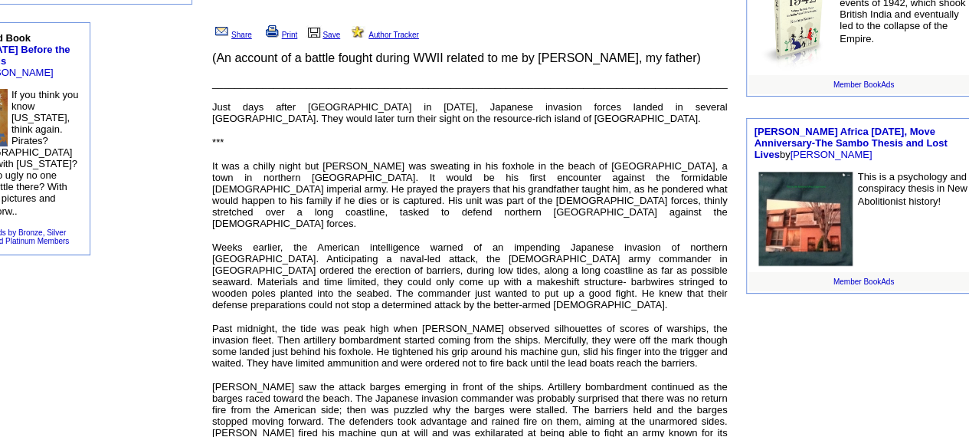
scroll to position [416, 60]
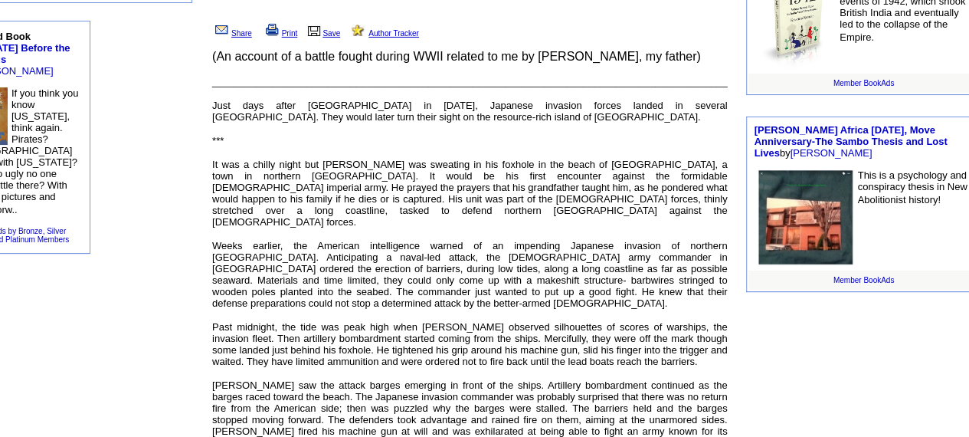
drag, startPoint x: 202, startPoint y: 90, endPoint x: 167, endPoint y: 116, distance: 43.8
drag, startPoint x: 167, startPoint y: 116, endPoint x: 169, endPoint y: 131, distance: 15.4
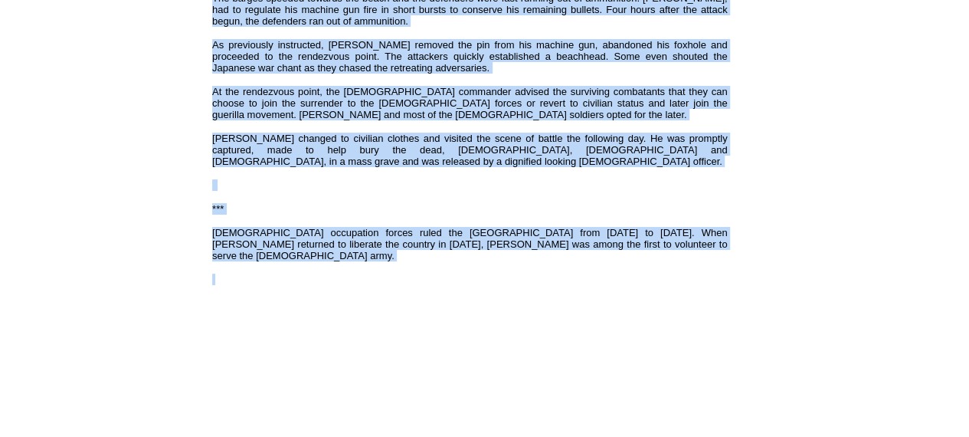
scroll to position [968, 60]
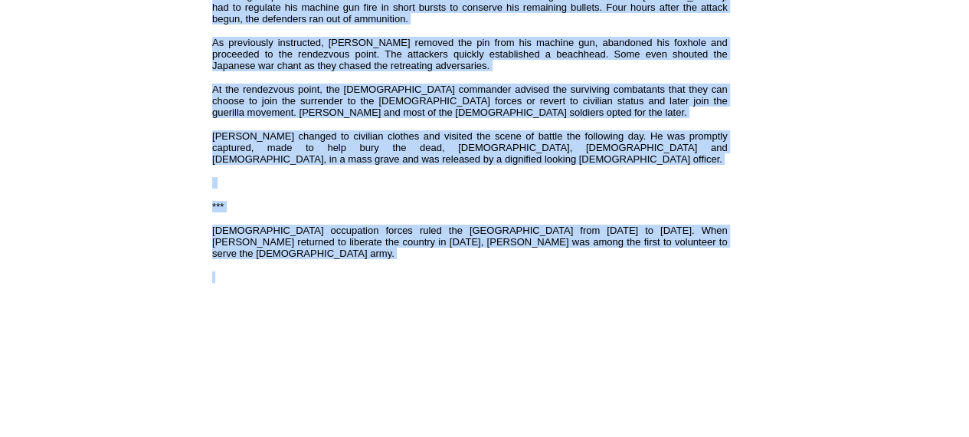
drag, startPoint x: 211, startPoint y: 91, endPoint x: 346, endPoint y: 208, distance: 178.1
copy div "Just days after Pearl Harbor in December 7, 1941, Japanese invasion forces land…"
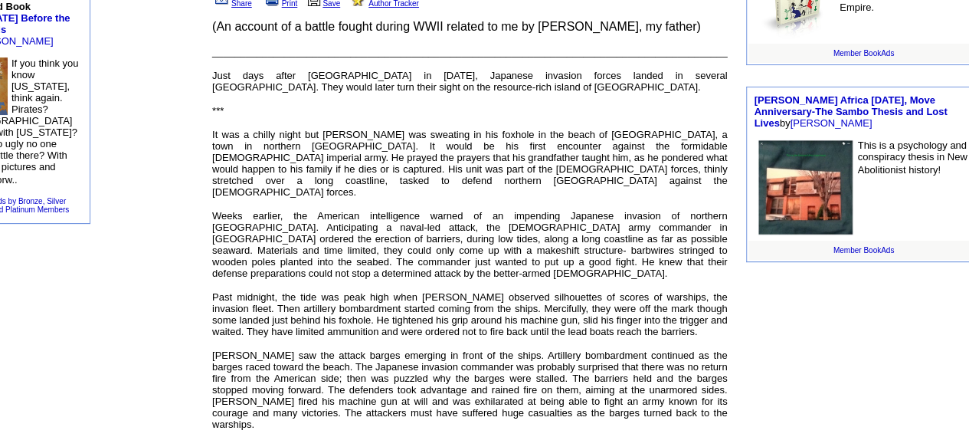
scroll to position [447, 60]
click at [218, 71] on font "Just days after Pearl Harbor in December 7, 1941, Japanese invasion forces land…" at bounding box center [469, 80] width 515 height 23
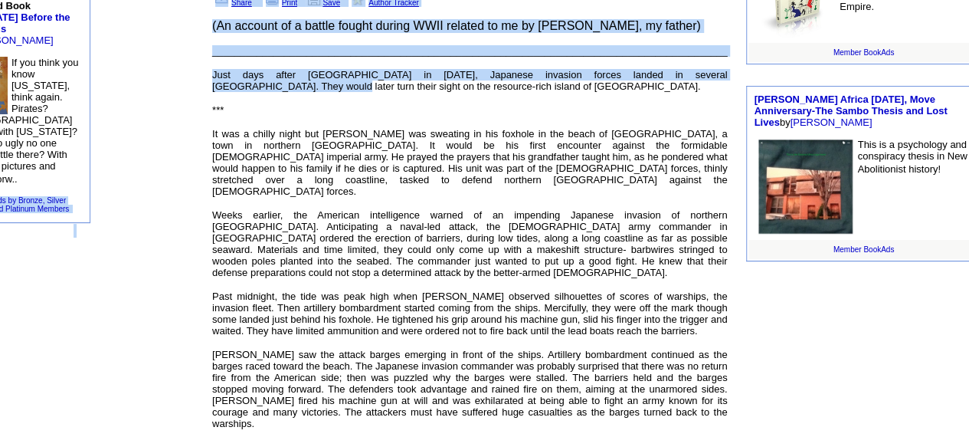
drag, startPoint x: 218, startPoint y: 71, endPoint x: 171, endPoint y: 106, distance: 58.5
click at [171, 106] on tbody "Popular History Stories 1. Spain and Goya 2. Keepers of Their People's Spirit 3…" at bounding box center [468, 431] width 1050 height 1546
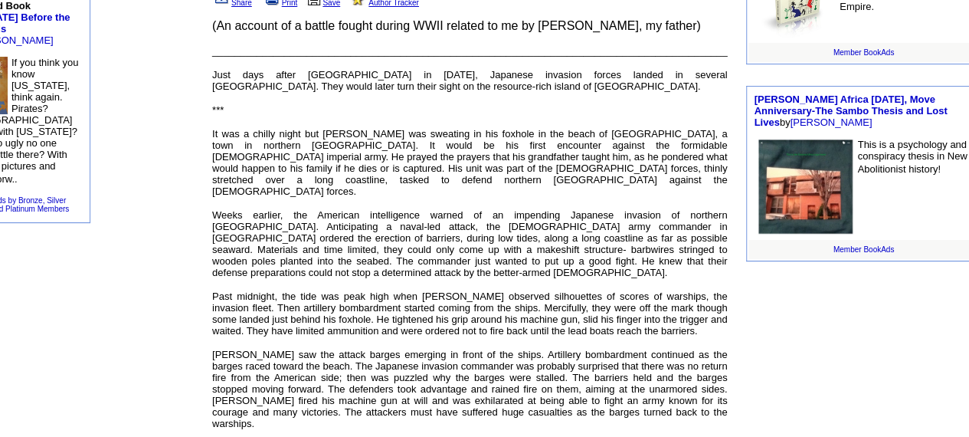
click at [208, 54] on td "Popular: Books , Stories , Articles , Poetry Recent stories by Regino L Gonzale…" at bounding box center [470, 439] width 530 height 1531
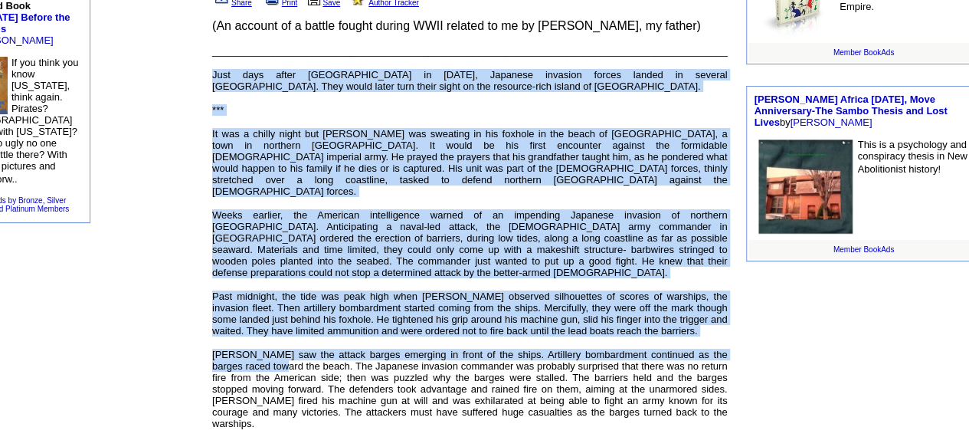
drag, startPoint x: 213, startPoint y: 57, endPoint x: 257, endPoint y: 349, distance: 294.5
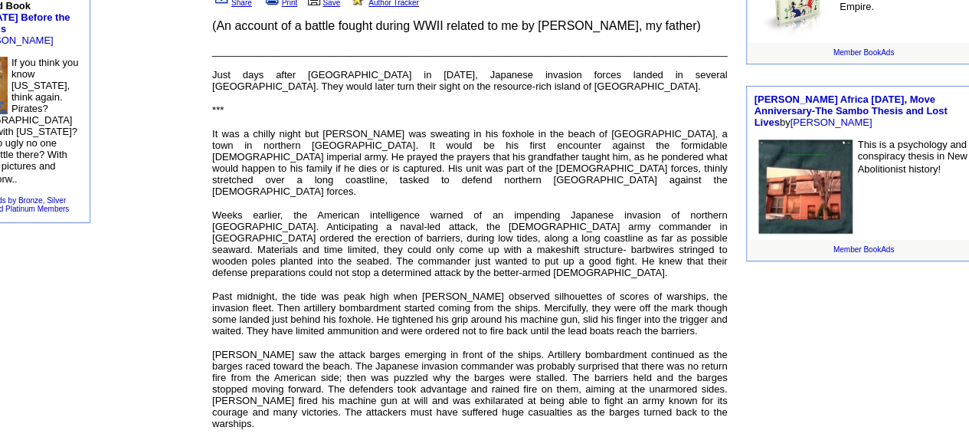
click at [169, 349] on td "Popular History Stories 1. Spain and Goya 2. Keepers of Their People's Spirit 3…" at bounding box center [74, 431] width 262 height 1546
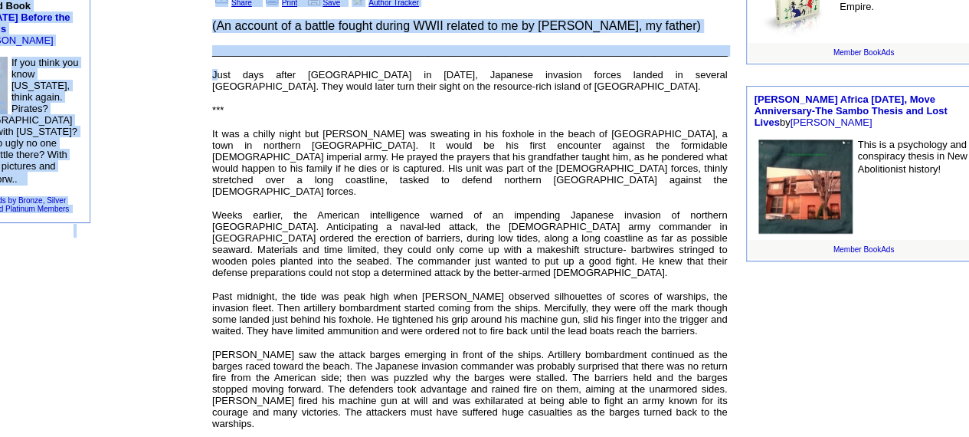
drag, startPoint x: 214, startPoint y: 57, endPoint x: 201, endPoint y: 81, distance: 26.7
click at [201, 81] on tbody "Popular History Stories 1. Spain and Goya 2. Keepers of Their People's Spirit 3…" at bounding box center [468, 431] width 1050 height 1546
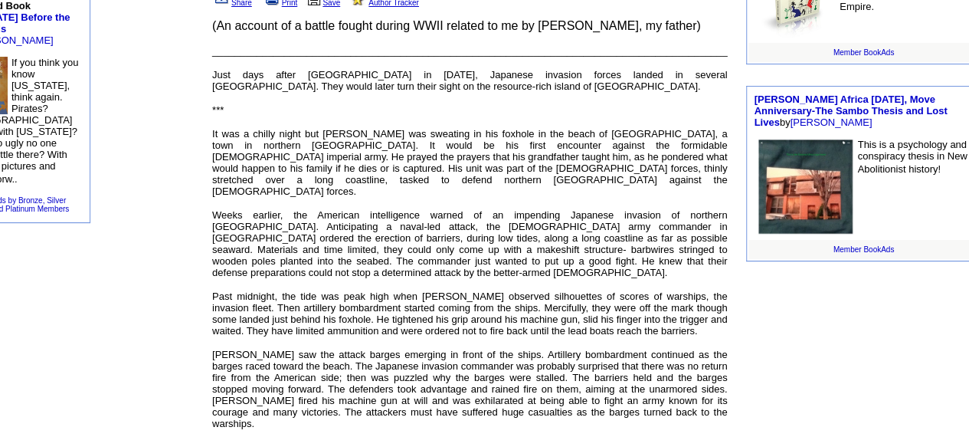
drag, startPoint x: 201, startPoint y: 81, endPoint x: 177, endPoint y: 91, distance: 26.5
click at [177, 91] on td "Popular History Stories 1. Spain and Goya 2. Keepers of Their People's Spirit 3…" at bounding box center [74, 431] width 262 height 1546
drag, startPoint x: 177, startPoint y: 91, endPoint x: 175, endPoint y: 133, distance: 42.2
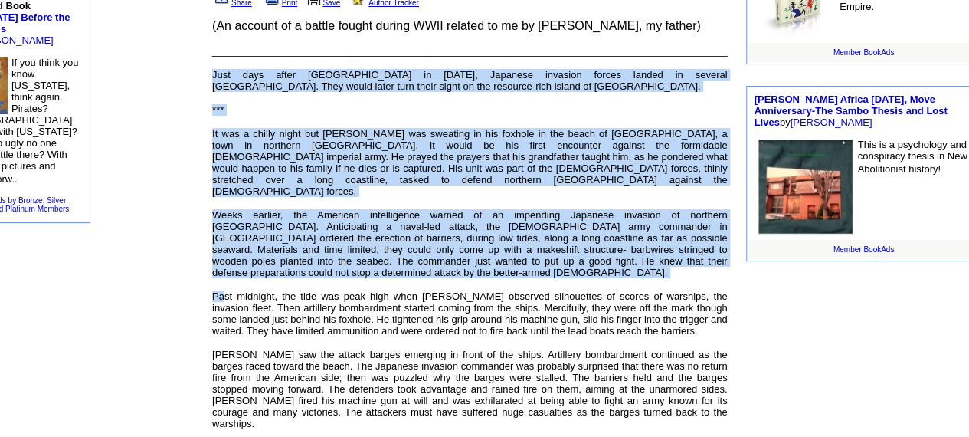
drag, startPoint x: 212, startPoint y: 54, endPoint x: 224, endPoint y: 277, distance: 223.2
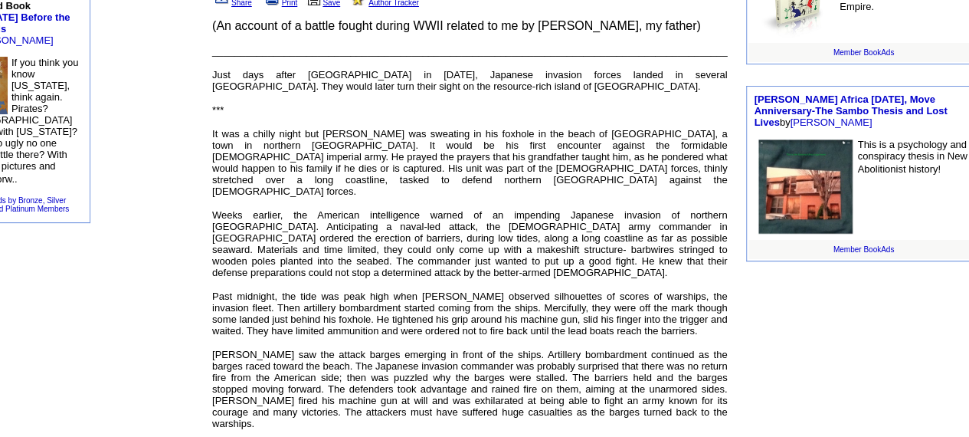
click at [192, 277] on td "Popular History Stories 1. Spain and Goya 2. Keepers of Their People's Spirit 3…" at bounding box center [74, 431] width 262 height 1546
drag, startPoint x: 218, startPoint y: 60, endPoint x: 202, endPoint y: 60, distance: 15.3
click at [202, 60] on tbody "Popular History Stories 1. Spain and Goya 2. Keepers of Their People's Spirit 3…" at bounding box center [468, 431] width 1050 height 1546
click at [202, 60] on td "Popular History Stories 1. Spain and Goya 2. Keepers of Their People's Spirit 3…" at bounding box center [74, 431] width 262 height 1546
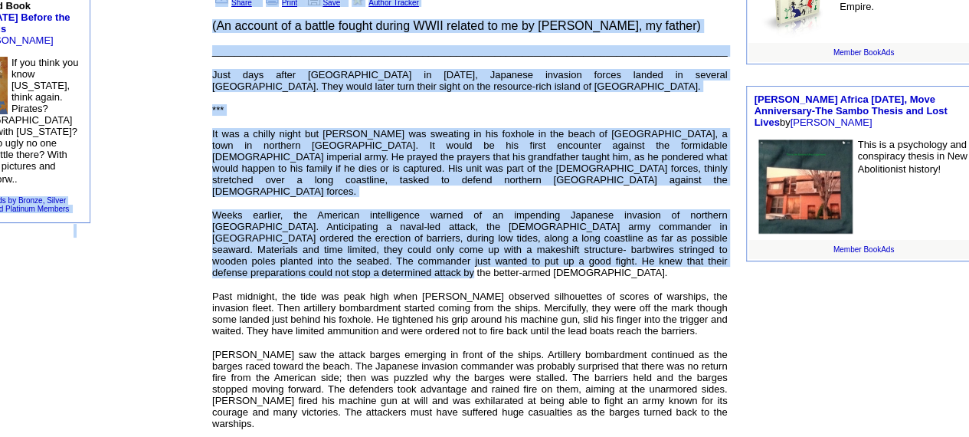
drag, startPoint x: 202, startPoint y: 60, endPoint x: 260, endPoint y: 248, distance: 197.2
click at [260, 248] on tbody "Popular History Stories 1. Spain and Goya 2. Keepers of Their People's Spirit 3…" at bounding box center [468, 431] width 1050 height 1546
copy tbody "BookAds by Bronze, Silver Gold and Platinum Members Popular: Books , Stories , …"
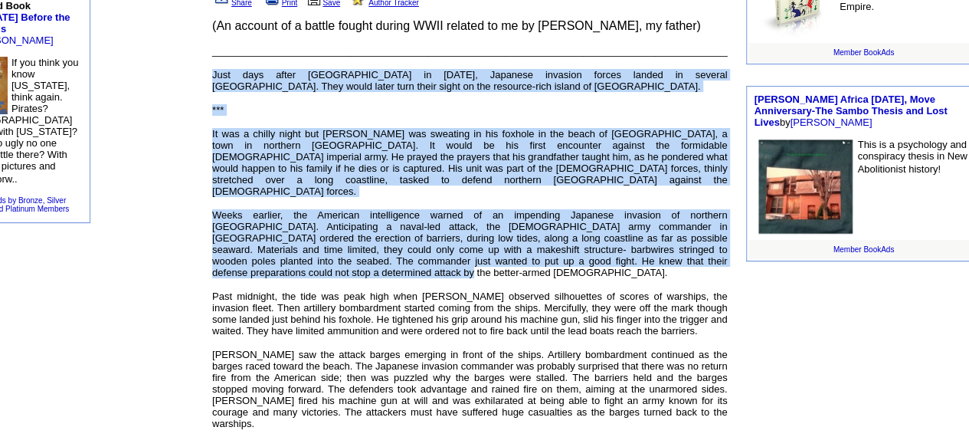
drag, startPoint x: 213, startPoint y: 59, endPoint x: 537, endPoint y: 252, distance: 377.2
copy div "Just days after Pearl Harbor in December 7, 1941, Japanese invasion forces land…"
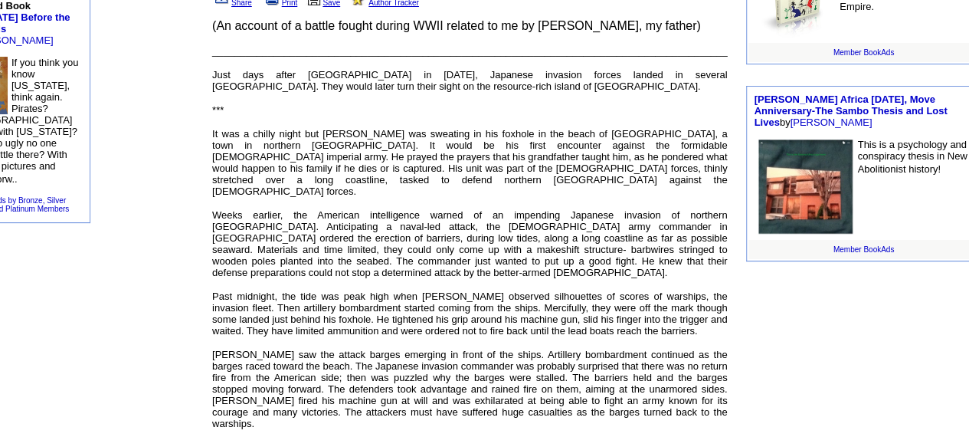
click at [174, 375] on td "Popular History Stories 1. Spain and Goya 2. Keepers of Their People's Spirit 3…" at bounding box center [74, 431] width 262 height 1546
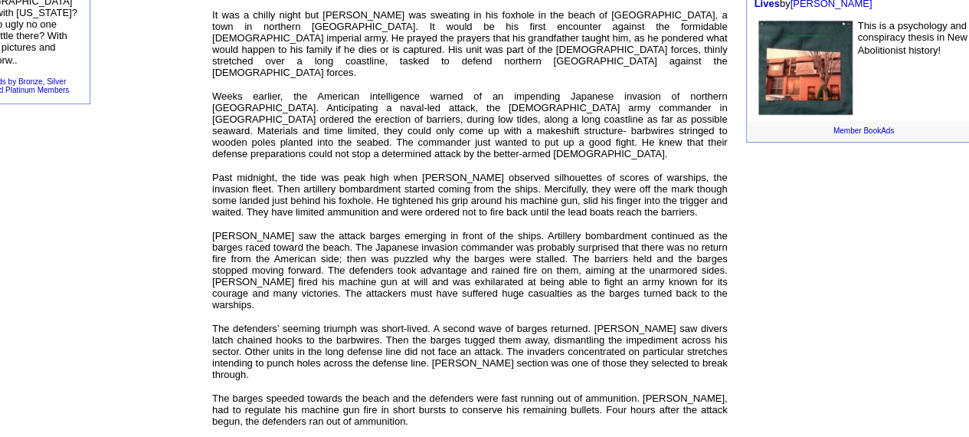
scroll to position [569, 60]
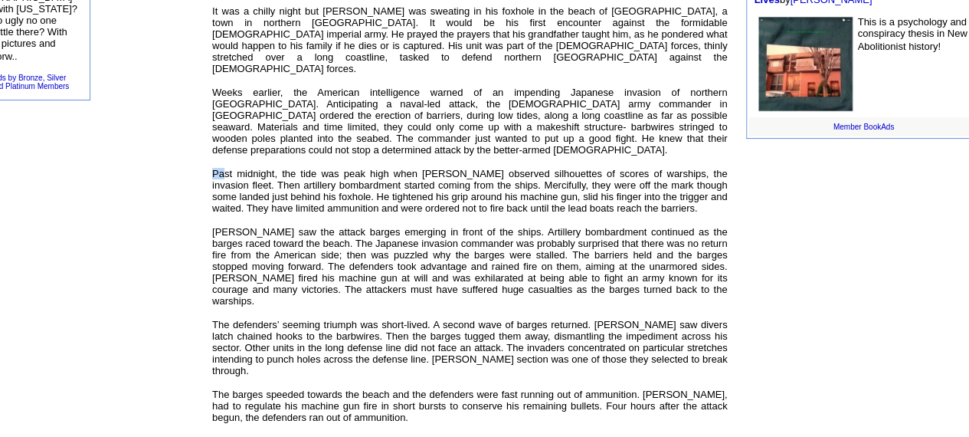
drag, startPoint x: 203, startPoint y: 149, endPoint x: 224, endPoint y: 150, distance: 20.7
click at [224, 150] on td "Popular: Books , Stories , Articles , Poetry Recent stories by Regino L Gonzale…" at bounding box center [470, 316] width 530 height 1531
drag, startPoint x: 95, startPoint y: 175, endPoint x: 167, endPoint y: 162, distance: 73.2
click at [167, 162] on td "Popular History Stories 1. Spain and Goya 2. Keepers of Their People's Spirit 3…" at bounding box center [74, 309] width 262 height 1546
drag, startPoint x: 167, startPoint y: 162, endPoint x: 64, endPoint y: 283, distance: 158.1
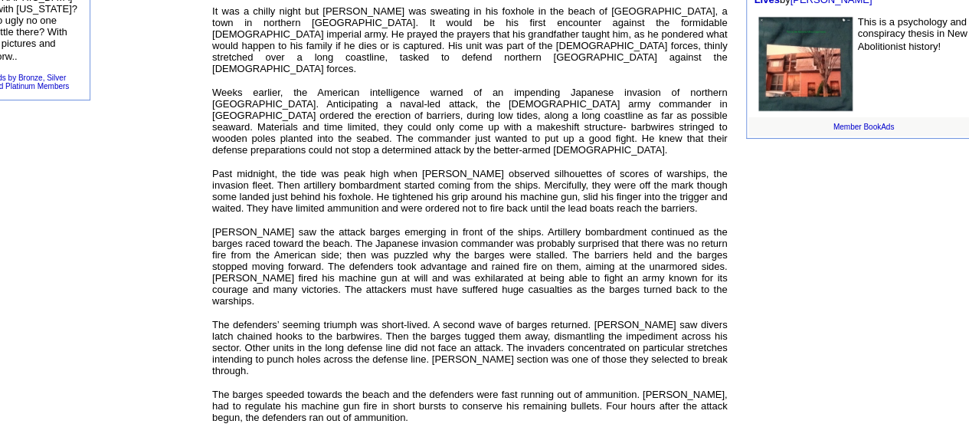
click at [64, 283] on td "Popular History Stories 1. Spain and Goya 2. Keepers of Their People's Spirit 3…" at bounding box center [74, 309] width 262 height 1546
drag, startPoint x: 64, startPoint y: 283, endPoint x: 72, endPoint y: 336, distance: 54.2
click at [72, 336] on td "Popular History Stories 1. Spain and Goya 2. Keepers of Their People's Spirit 3…" at bounding box center [74, 309] width 262 height 1546
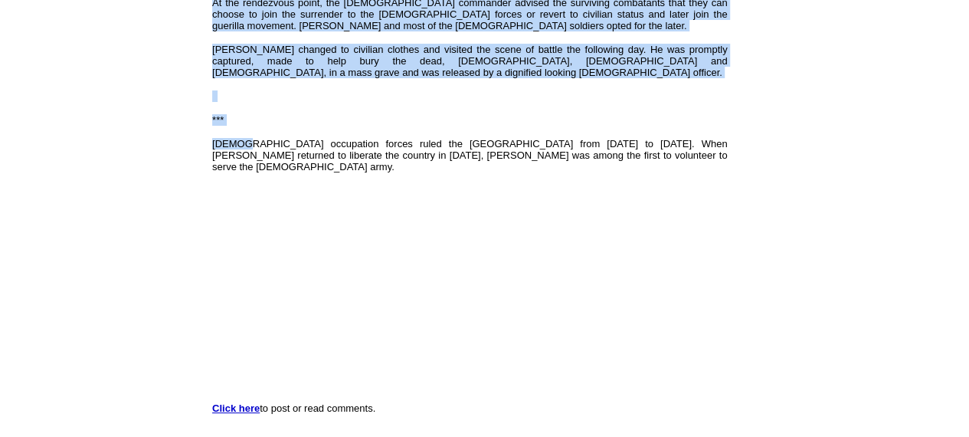
scroll to position [1052, 60]
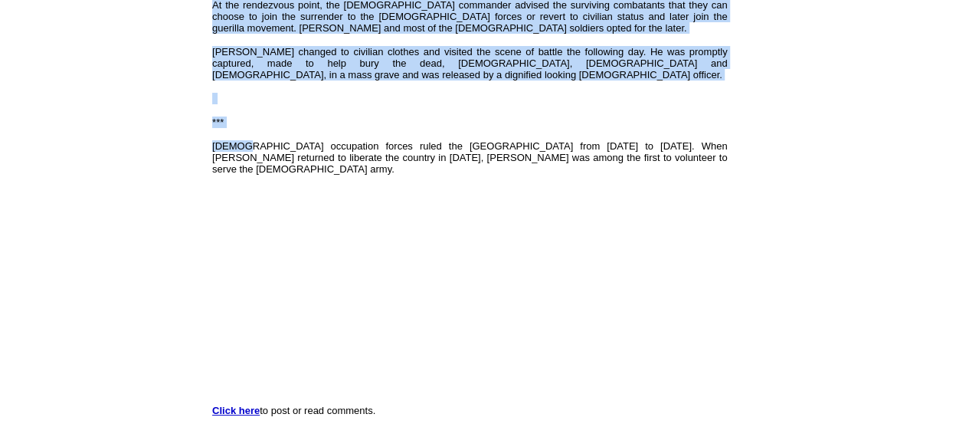
drag, startPoint x: 210, startPoint y: 149, endPoint x: 241, endPoint y: 106, distance: 53.2
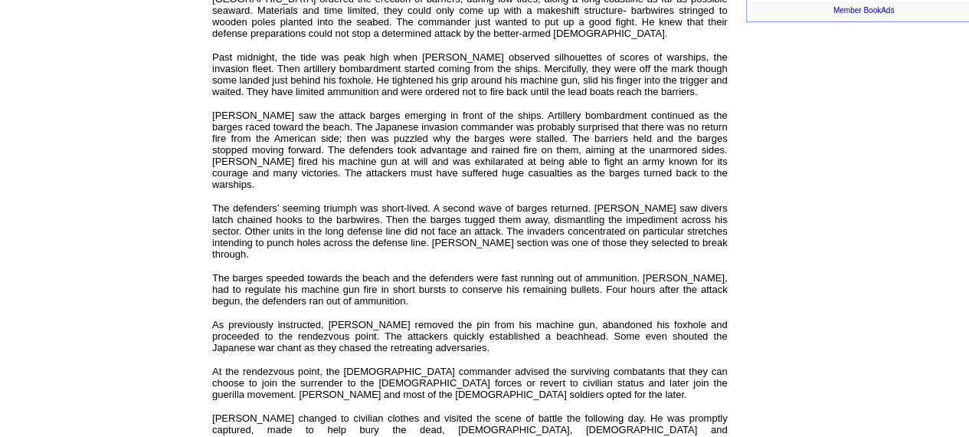
scroll to position [684, 60]
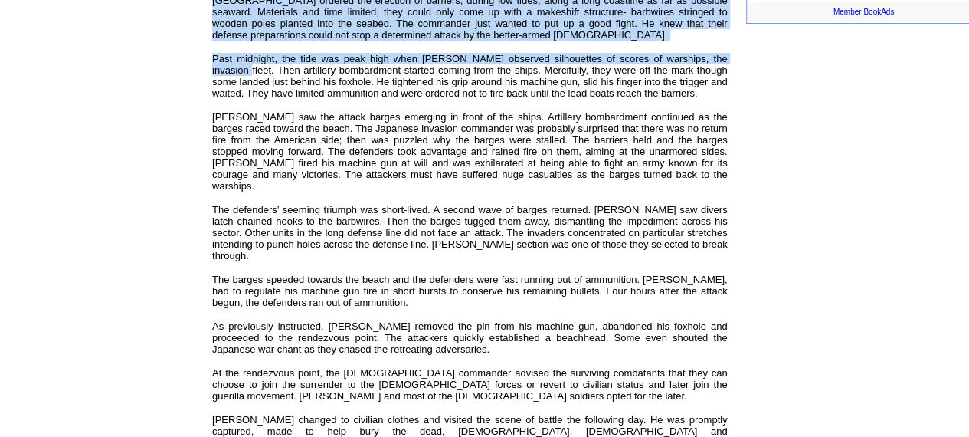
drag, startPoint x: 208, startPoint y: 42, endPoint x: 195, endPoint y: 72, distance: 32.6
click at [195, 72] on tbody "Popular History Stories 1. Spain and Goya 2. Keepers of Their People's Spirit 3…" at bounding box center [468, 194] width 1050 height 1546
click at [205, 44] on td "Popular: Books , Stories , Articles , Poetry Recent stories by Regino L Gonzale…" at bounding box center [470, 201] width 530 height 1531
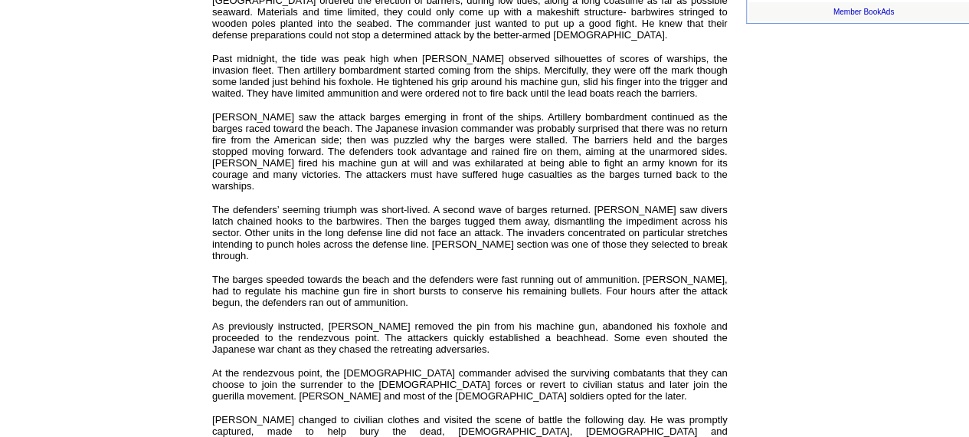
click at [208, 32] on td "Popular: Books , Stories , Articles , Poetry Recent stories by Regino L Gonzale…" at bounding box center [470, 201] width 530 height 1531
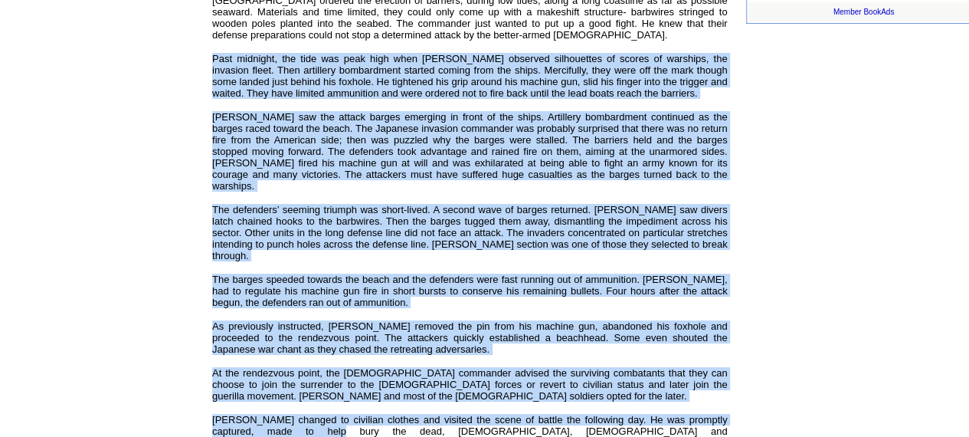
drag, startPoint x: 208, startPoint y: 32, endPoint x: 273, endPoint y: 394, distance: 367.4
click at [273, 394] on td "Popular: Books , Stories , Articles , Poetry Recent stories by Regino L Gonzale…" at bounding box center [470, 201] width 530 height 1531
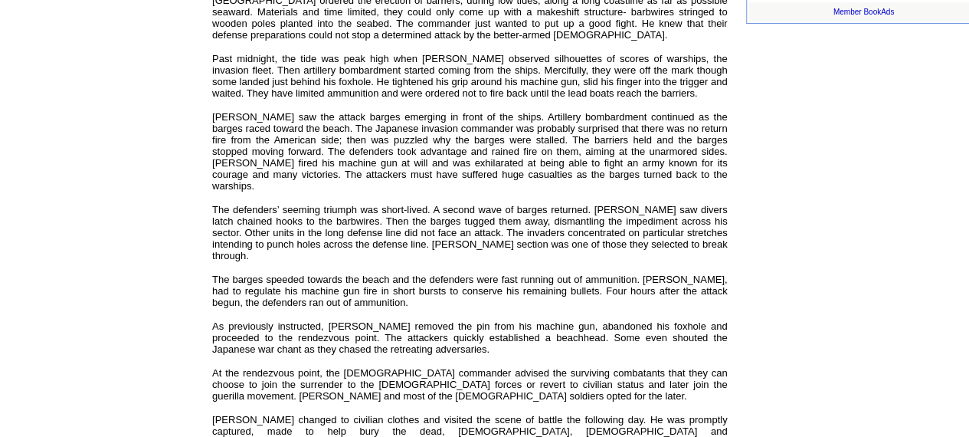
click at [192, 341] on td "Popular History Stories 1. Spain and Goya 2. Keepers of Their People's Spirit 3…" at bounding box center [74, 194] width 262 height 1546
click at [214, 53] on font "Past midnight, the tide was peak high when Regino observed silhouettes of score…" at bounding box center [469, 76] width 515 height 46
drag, startPoint x: 182, startPoint y: 47, endPoint x: 170, endPoint y: 57, distance: 15.8
click at [170, 57] on td "Popular History Stories 1. Spain and Goya 2. Keepers of Their People's Spirit 3…" at bounding box center [74, 194] width 262 height 1546
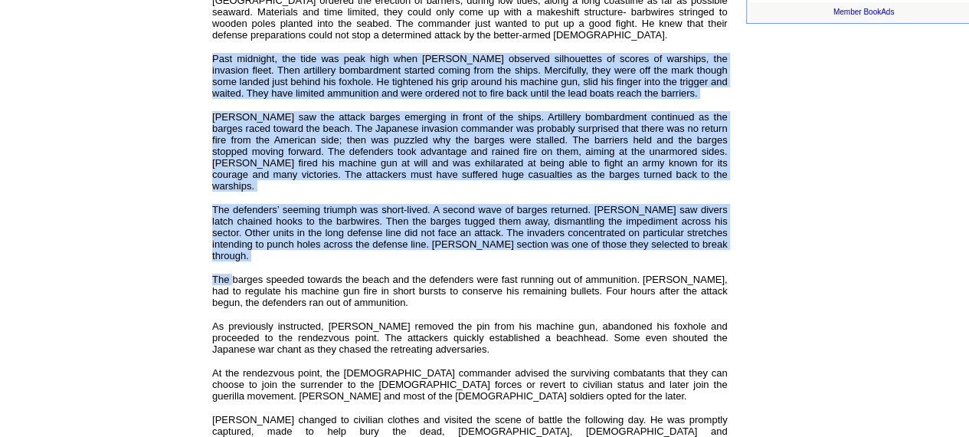
drag, startPoint x: 211, startPoint y: 34, endPoint x: 233, endPoint y: 218, distance: 184.3
click at [233, 218] on div "The Battle at Tagoloan! By Regino L Gonzales, Jr. Share Print Save Author Track…" at bounding box center [469, 244] width 515 height 1103
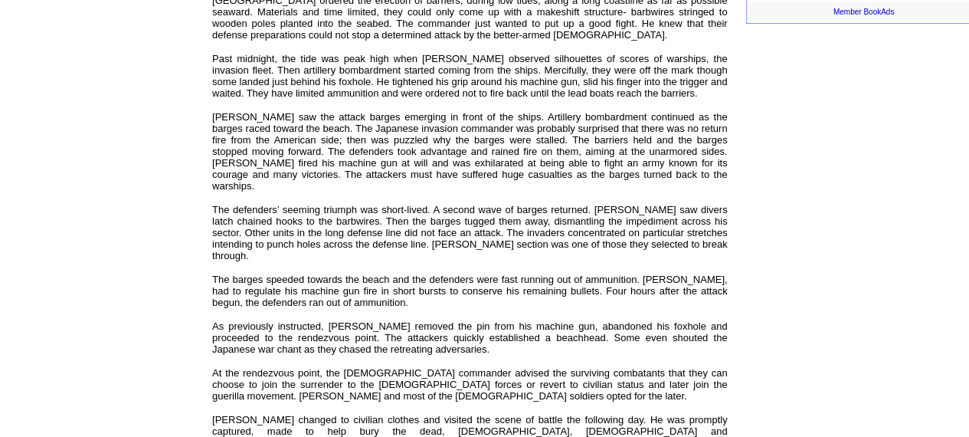
drag, startPoint x: 172, startPoint y: 168, endPoint x: 149, endPoint y: 133, distance: 42.1
click at [149, 133] on td "Popular History Stories 1. Spain and Goya 2. Keepers of Their People's Spirit 3…" at bounding box center [74, 194] width 262 height 1546
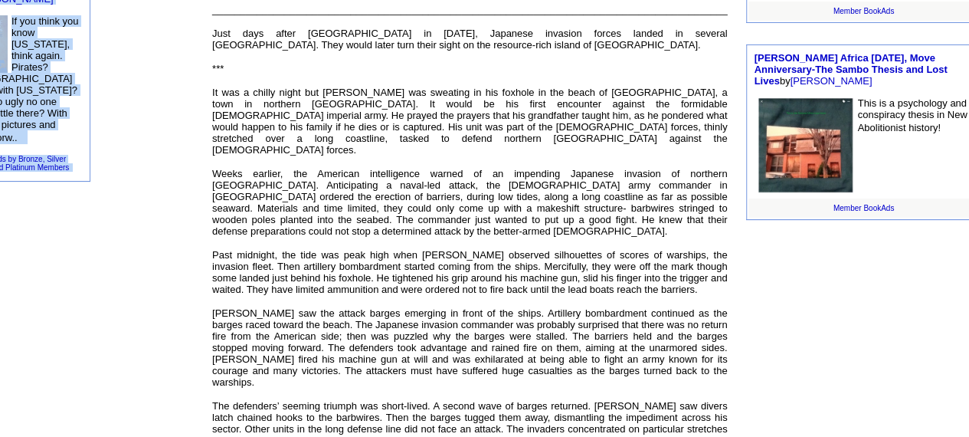
scroll to position [460, 60]
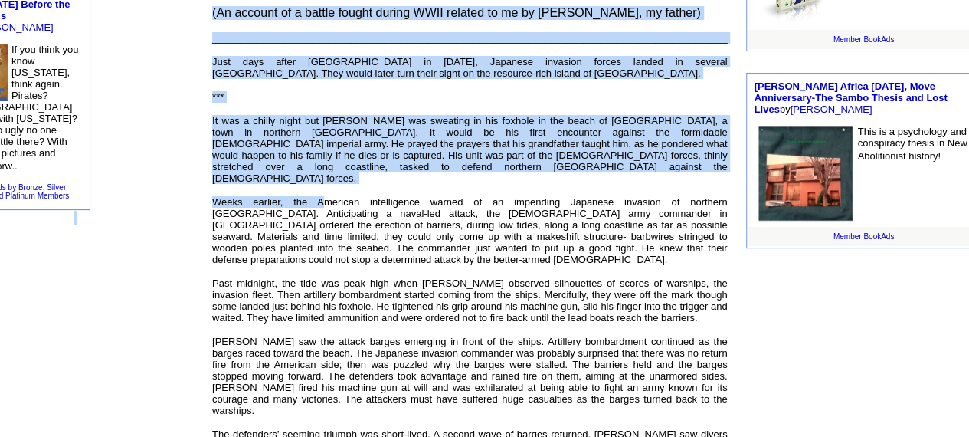
drag, startPoint x: 149, startPoint y: 133, endPoint x: 327, endPoint y: 229, distance: 202.9
click at [327, 229] on tbody "Popular History Stories 1. Spain and Goya 2. Keepers of Their People's Spirit 3…" at bounding box center [468, 418] width 1050 height 1546
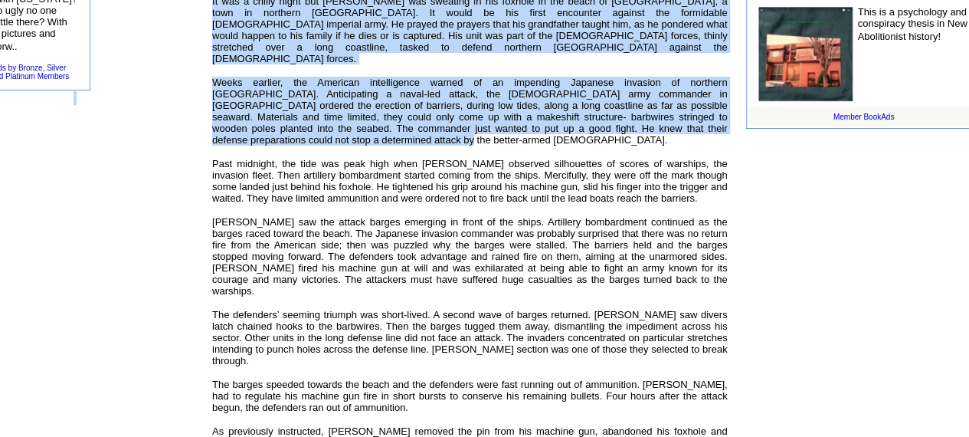
scroll to position [582, 60]
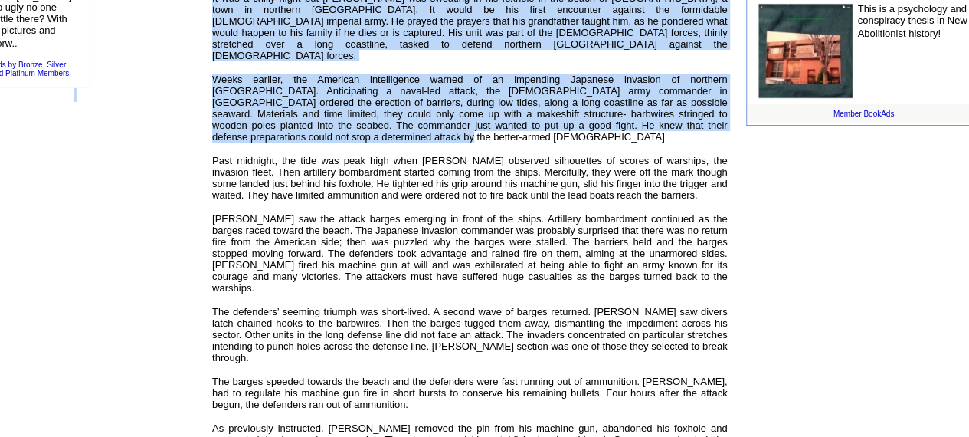
click at [123, 272] on td "Popular History Stories 1. Spain and Goya 2. Keepers of Their People's Spirit 3…" at bounding box center [74, 296] width 262 height 1546
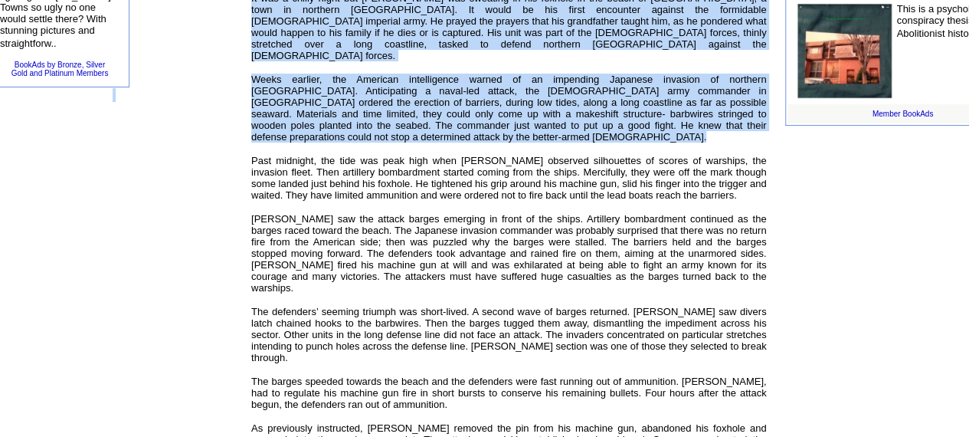
scroll to position [582, 0]
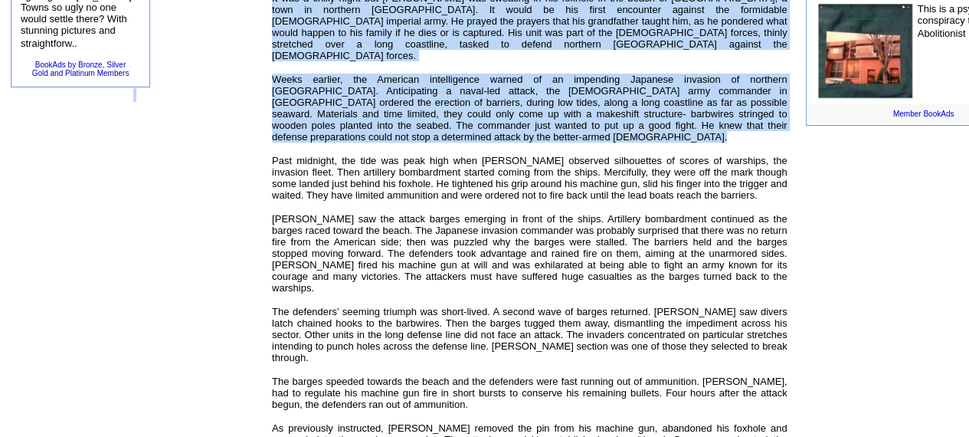
drag, startPoint x: 211, startPoint y: 137, endPoint x: 20, endPoint y: 149, distance: 191.1
click at [20, 149] on tbody "Popular History Stories 1. Spain and Goya 2. Keepers of Their People's Spirit 3…" at bounding box center [527, 296] width 1050 height 1546
click at [20, 149] on td "Popular History Stories 1. Spain and Goya 2. Keepers of Their People's Spirit 3…" at bounding box center [133, 296] width 262 height 1546
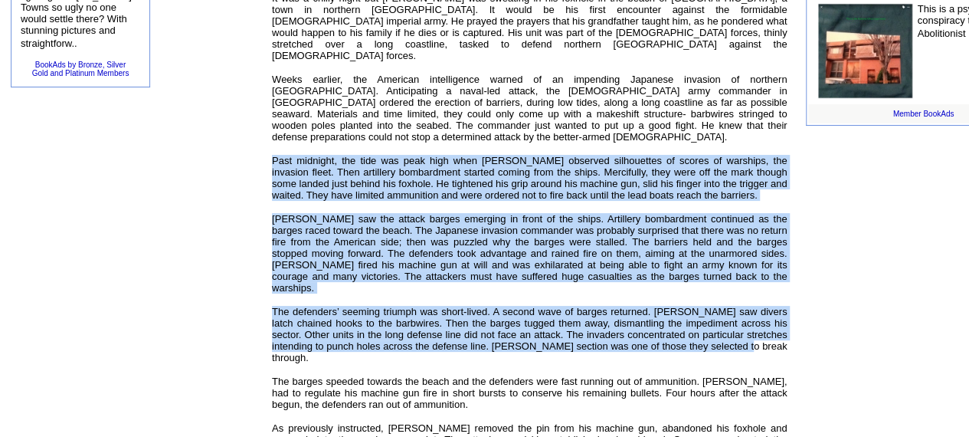
drag, startPoint x: 274, startPoint y: 128, endPoint x: 764, endPoint y: 319, distance: 525.4
click at [764, 319] on div "The Battle at Tagoloan! By Regino L Gonzales, Jr. Share Print Save Author Track…" at bounding box center [529, 346] width 515 height 1103
copy div "Past midnight, the tide was peak high when Regino observed silhouettes of score…"
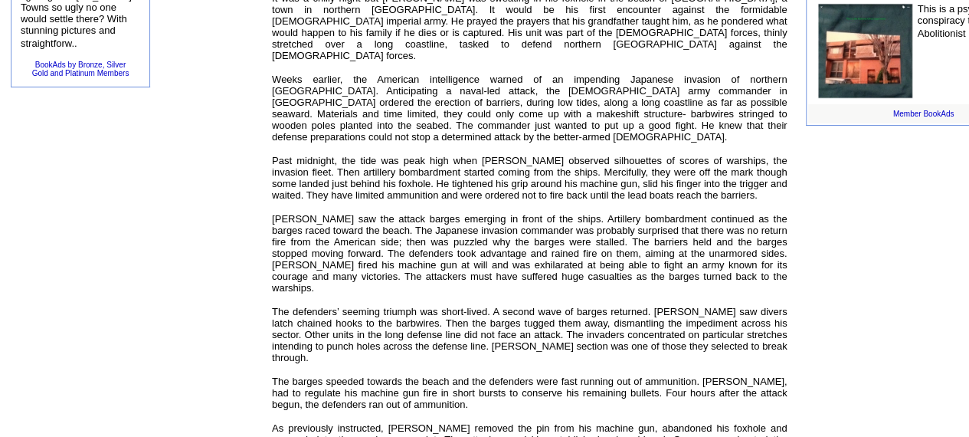
click at [858, 340] on td "Family Members by Bob mitchley #shock stories Author R.L. Mitchley, gets some h…" at bounding box center [922, 303] width 257 height 1531
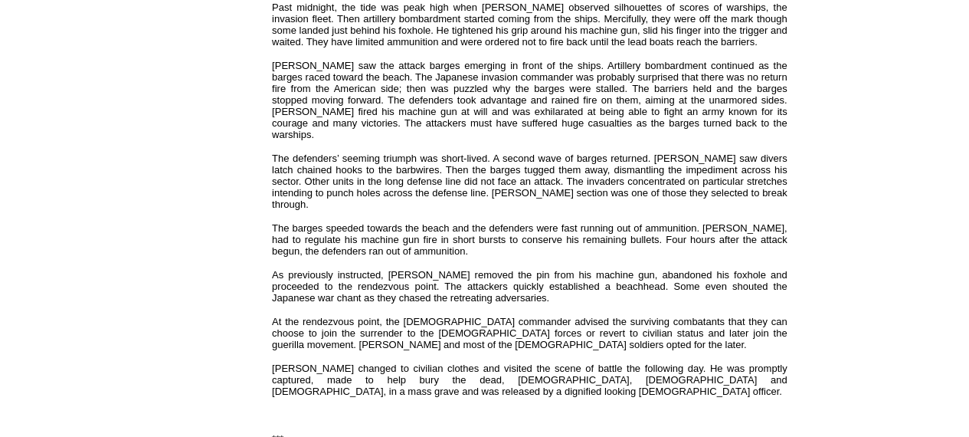
scroll to position [766, 0]
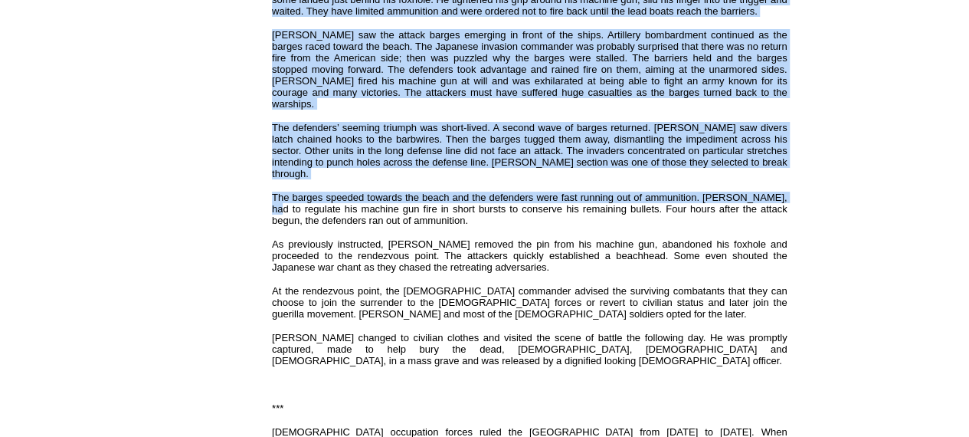
drag, startPoint x: 278, startPoint y: 162, endPoint x: 207, endPoint y: 201, distance: 81.6
click at [207, 201] on tbody "Popular History Stories 1. Spain and Goya 2. Keepers of Their People's Spirit 3…" at bounding box center [527, 112] width 1050 height 1546
click at [254, 194] on td "Popular History Stories 1. Spain and Goya 2. Keepers of Their People's Spirit 3…" at bounding box center [133, 112] width 262 height 1546
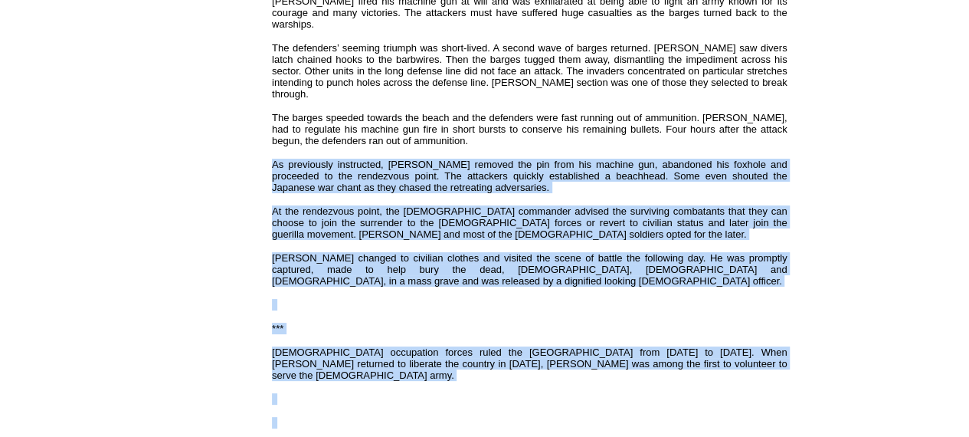
scroll to position [888, 0]
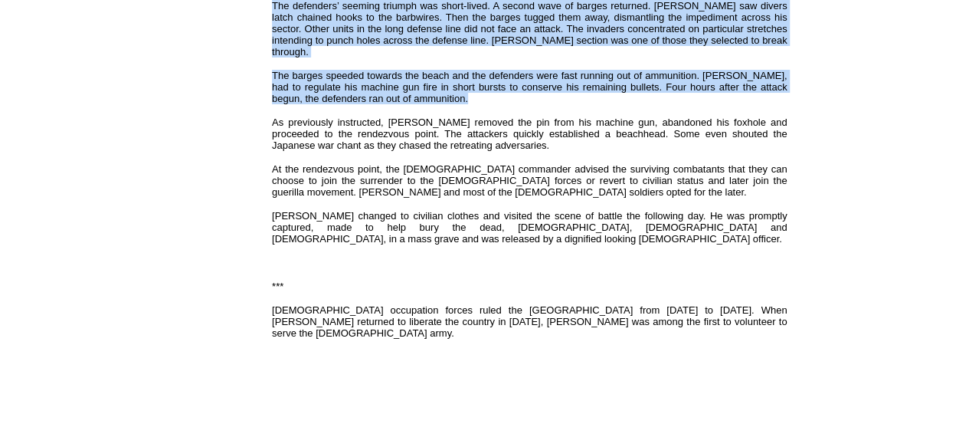
drag, startPoint x: 273, startPoint y: 197, endPoint x: 239, endPoint y: 169, distance: 43.6
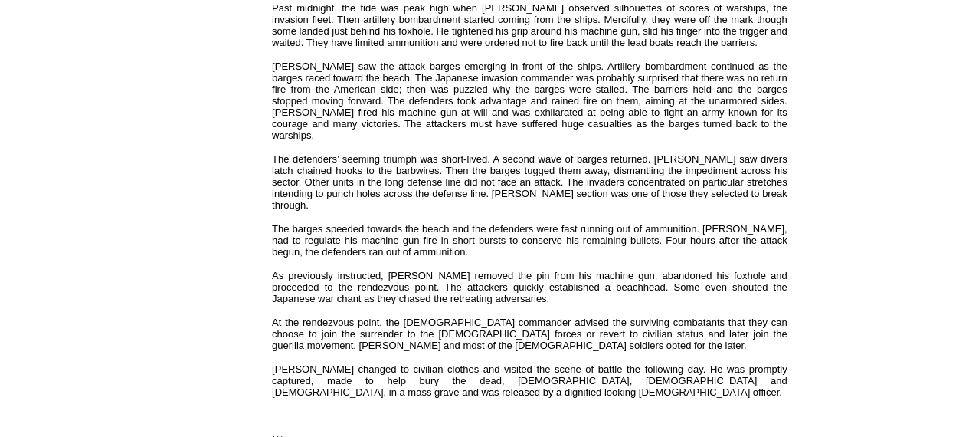
scroll to position [765, 0]
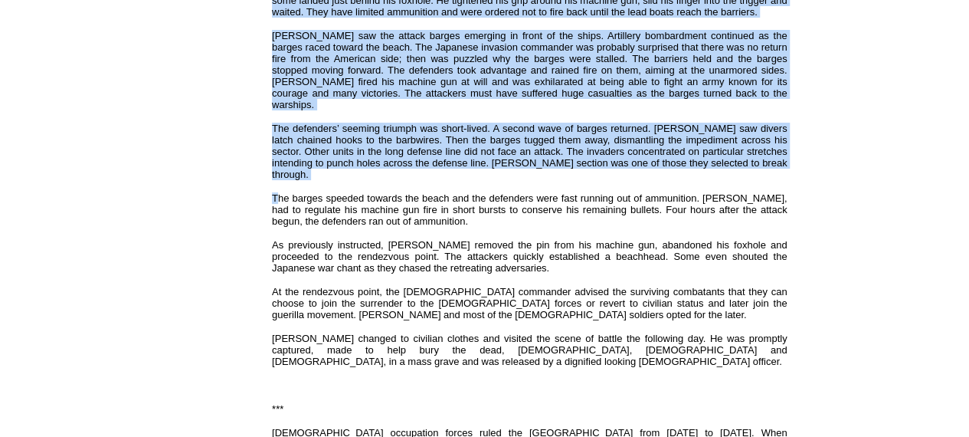
drag, startPoint x: 276, startPoint y: 156, endPoint x: 239, endPoint y: 168, distance: 38.8
click at [239, 168] on tbody "Popular History Stories 1. Spain and Goya 2. Keepers of Their People's Spirit 3…" at bounding box center [527, 113] width 1050 height 1546
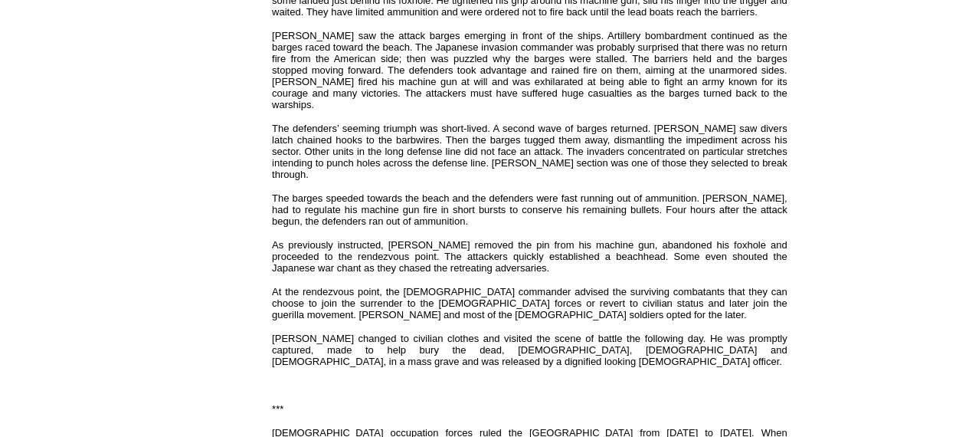
click at [277, 192] on font "The barges speeded towards the beach and the defenders were fast running out of…" at bounding box center [529, 209] width 515 height 34
drag, startPoint x: 208, startPoint y: 145, endPoint x: 199, endPoint y: 136, distance: 13.0
click at [199, 136] on td "Popular History Stories 1. Spain and Goya 2. Keepers of Their People's Spirit 3…" at bounding box center [133, 113] width 262 height 1546
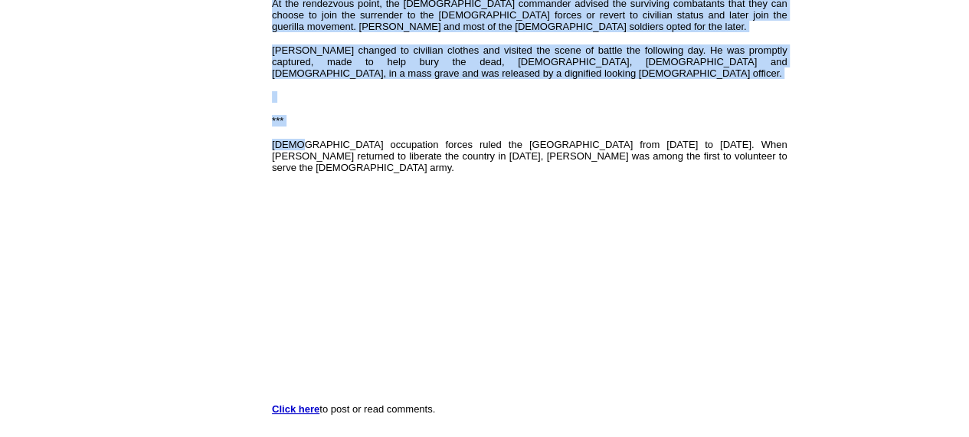
scroll to position [1052, 0]
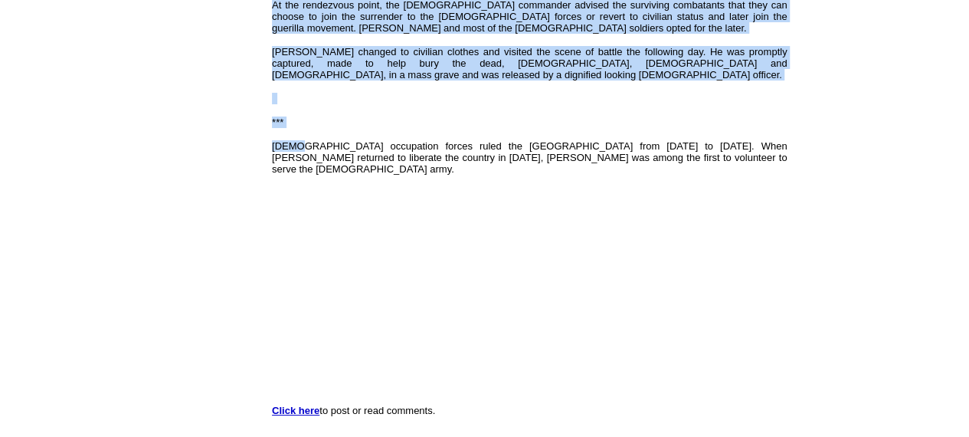
drag, startPoint x: 273, startPoint y: 154, endPoint x: 296, endPoint y: 96, distance: 62.9
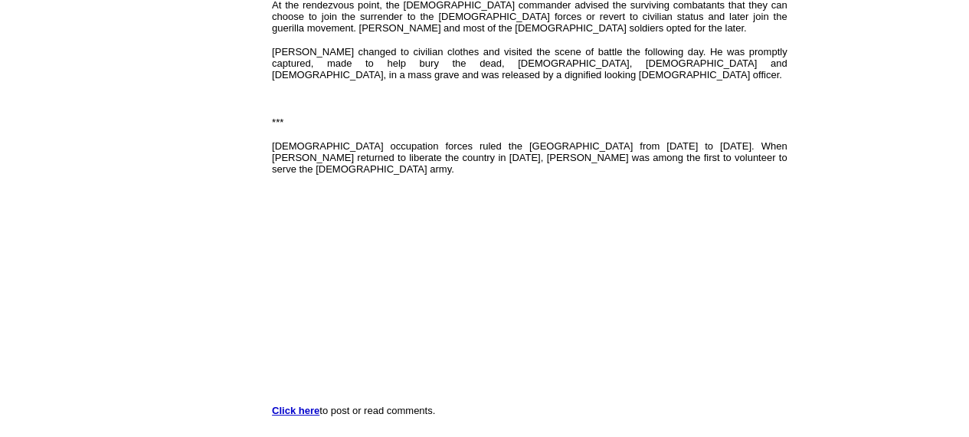
click at [306, 140] on font "Japanese occupation forces ruled the Philippines from 1941 to 1944. When Genera…" at bounding box center [529, 157] width 515 height 34
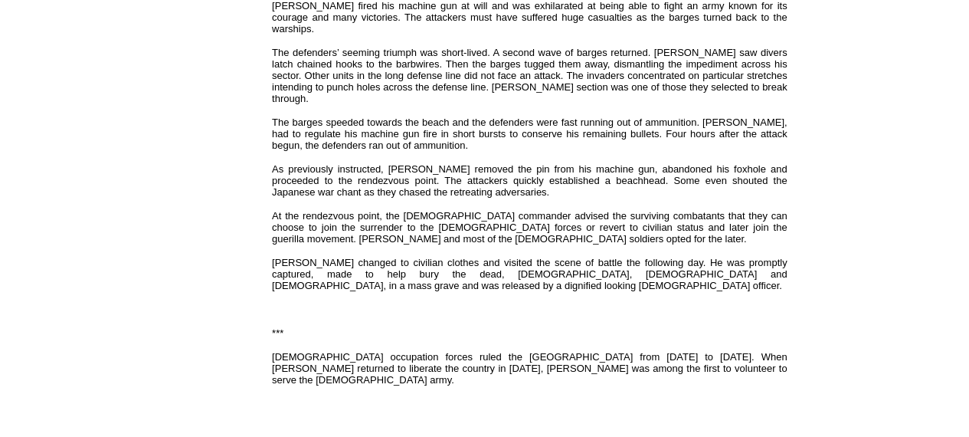
scroll to position [837, 0]
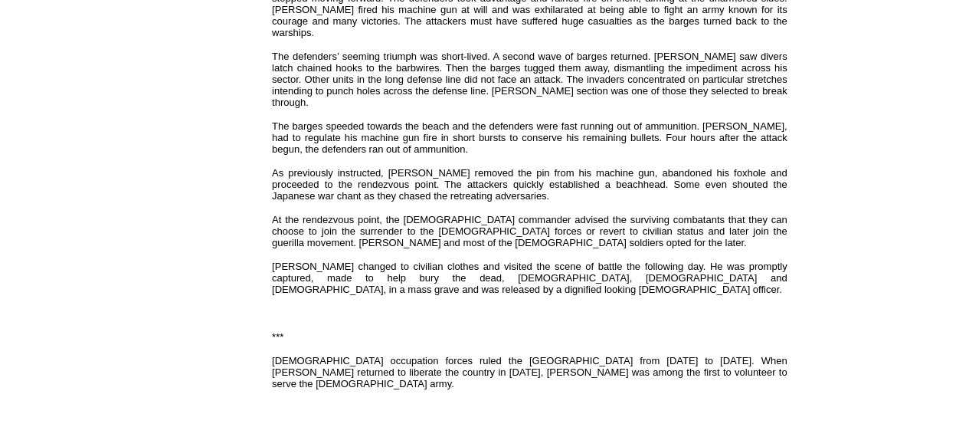
drag, startPoint x: 273, startPoint y: 87, endPoint x: 250, endPoint y: 90, distance: 23.2
click at [250, 90] on td "Popular History Stories 1. Spain and Goya 2. Keepers of Their People's Spirit 3…" at bounding box center [133, 41] width 262 height 1546
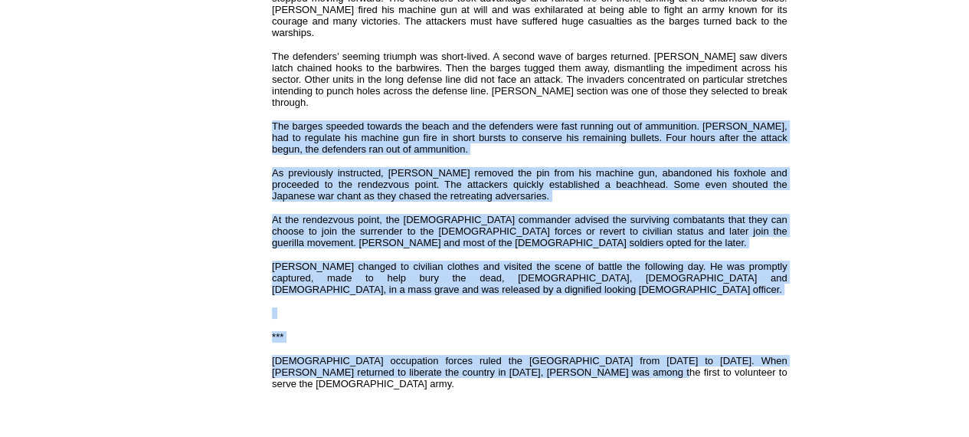
drag, startPoint x: 265, startPoint y: 77, endPoint x: 553, endPoint y: 335, distance: 386.3
click at [553, 335] on td "Popular: Books , Stories , Articles , Poetry Recent stories by Regino L Gonzale…" at bounding box center [529, 48] width 530 height 1531
click at [553, 355] on font "Japanese occupation forces ruled the Philippines from 1941 to 1944. When Genera…" at bounding box center [529, 372] width 515 height 34
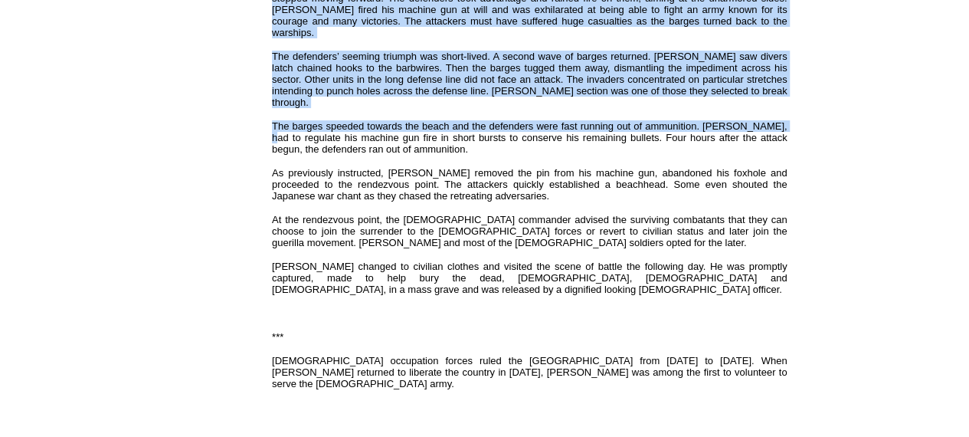
drag, startPoint x: 275, startPoint y: 88, endPoint x: 251, endPoint y: 110, distance: 32.6
click at [251, 110] on tbody "Popular History Stories 1. Spain and Goya 2. Keepers of Their People's Spirit 3…" at bounding box center [527, 41] width 1050 height 1546
click at [218, 74] on td "Popular History Stories 1. Spain and Goya 2. Keepers of Their People's Spirit 3…" at bounding box center [133, 41] width 262 height 1546
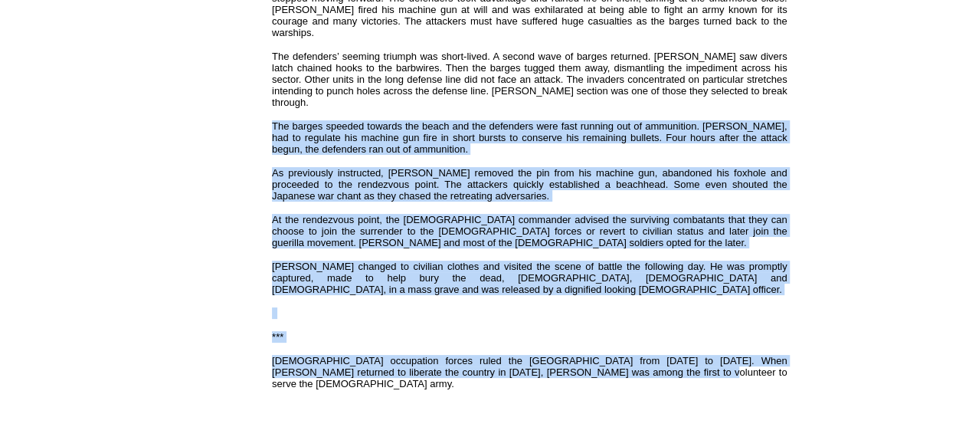
drag, startPoint x: 273, startPoint y: 84, endPoint x: 613, endPoint y: 329, distance: 418.6
click at [613, 329] on div "The Battle at Tagoloan! By Regino L Gonzales, Jr. Share Print Save Author Track…" at bounding box center [529, 91] width 515 height 1103
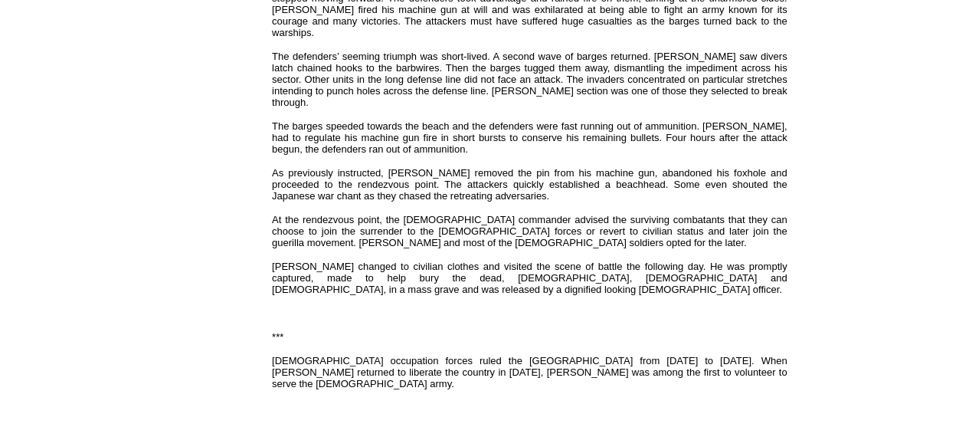
click at [244, 258] on td "Popular History Stories 1. Spain and Goya 2. Keepers of Their People's Spirit 3…" at bounding box center [133, 41] width 262 height 1546
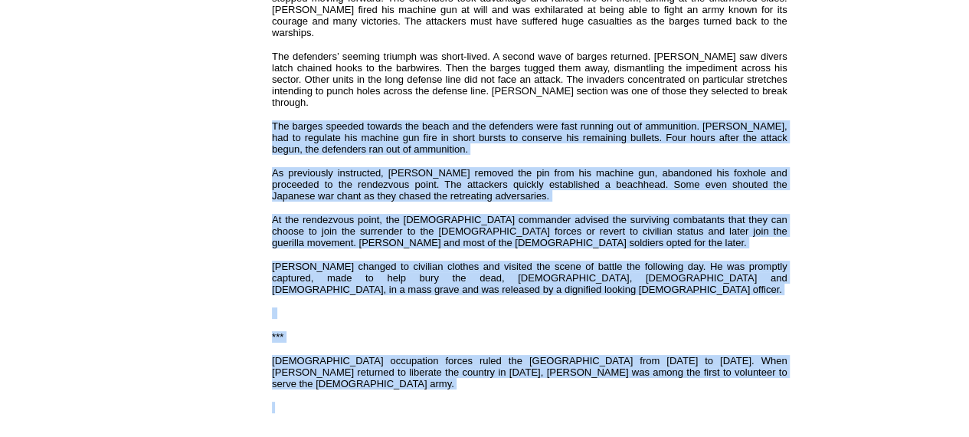
drag, startPoint x: 273, startPoint y: 87, endPoint x: 522, endPoint y: 355, distance: 365.4
click at [522, 355] on div "The Battle at Tagoloan! By Regino L Gonzales, Jr. Share Print Save Author Track…" at bounding box center [529, 91] width 515 height 1103
copy div "The barges speeded towards the beach and the defenders were fast running out of…"
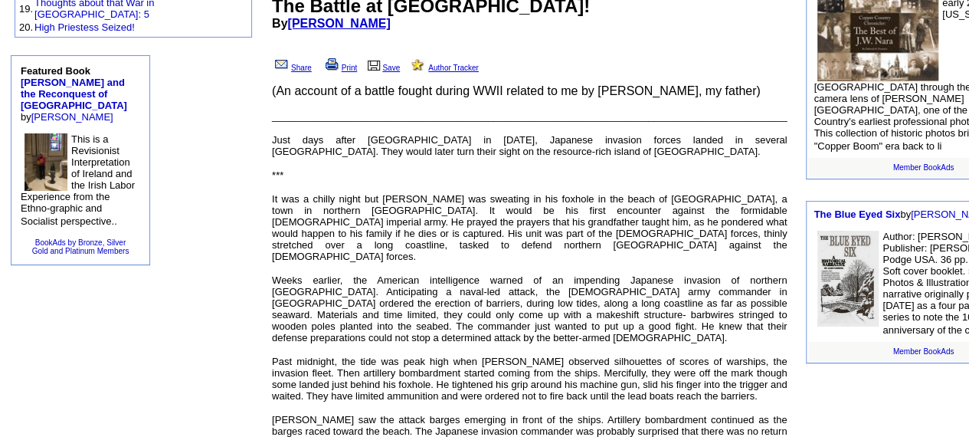
scroll to position [764, 0]
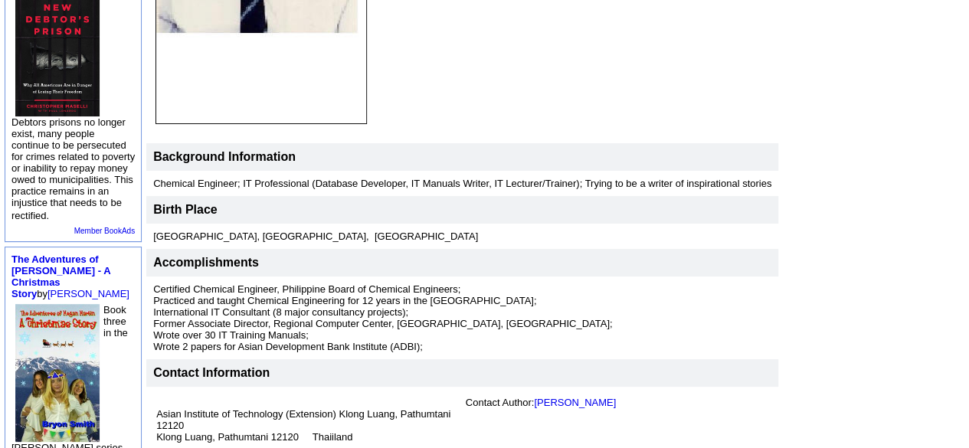
scroll to position [398, 0]
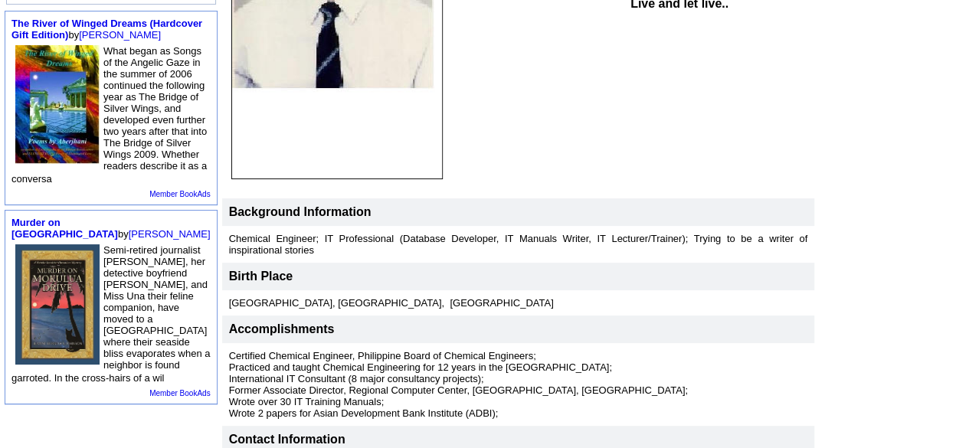
scroll to position [345, 0]
